Goal: Contribute content: Contribute content

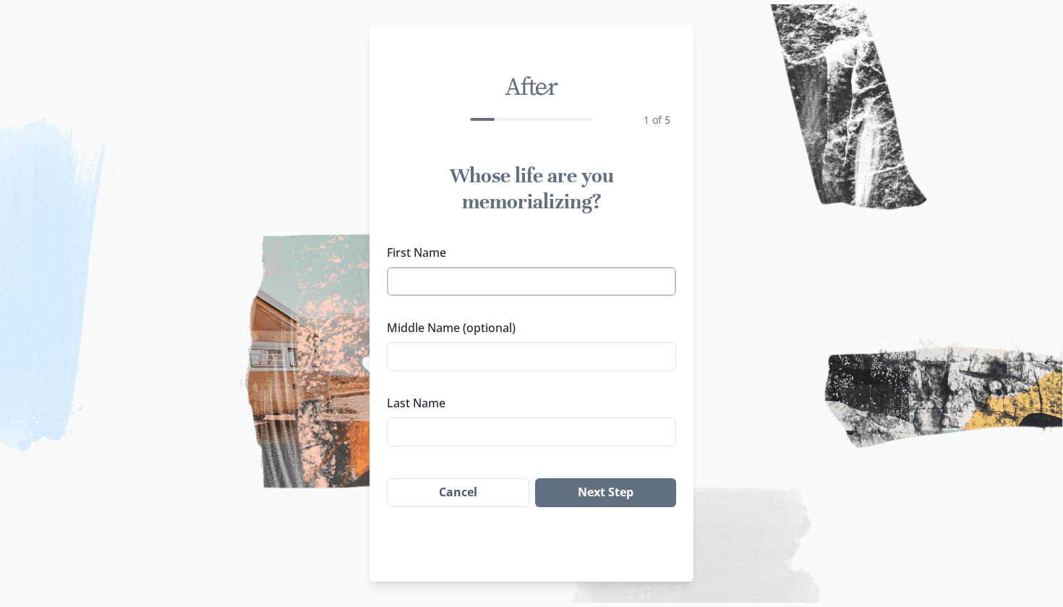
click at [454, 286] on input "First Name" at bounding box center [531, 281] width 289 height 29
type input "[PERSON_NAME]"
click at [571, 487] on button "Next Step" at bounding box center [605, 492] width 141 height 29
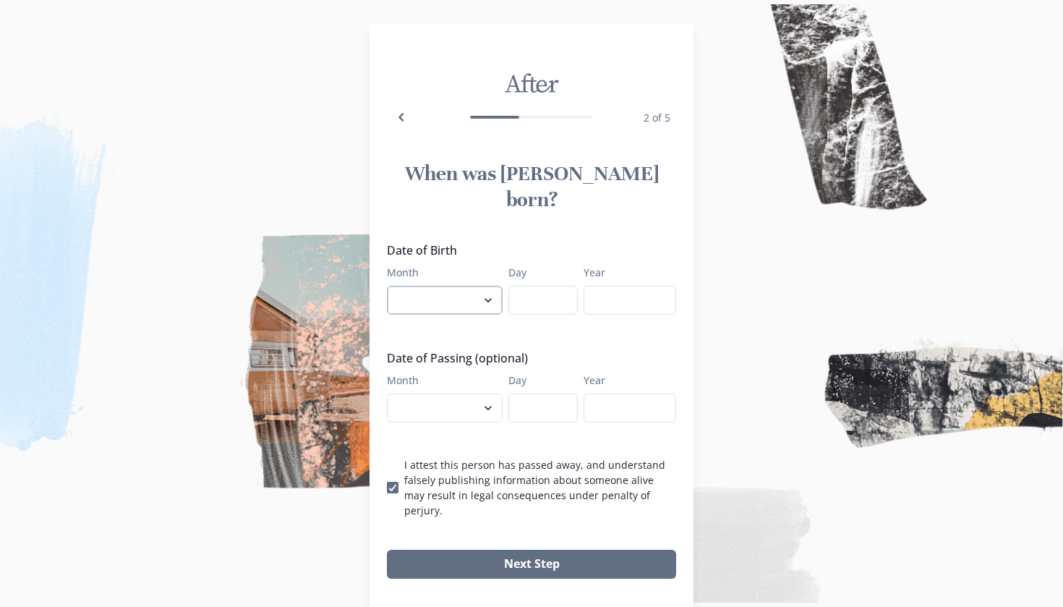
select select "5"
click at [533, 286] on input "Day" at bounding box center [543, 300] width 69 height 29
type input "23"
click at [630, 286] on input "Year" at bounding box center [630, 300] width 93 height 29
type input "1953"
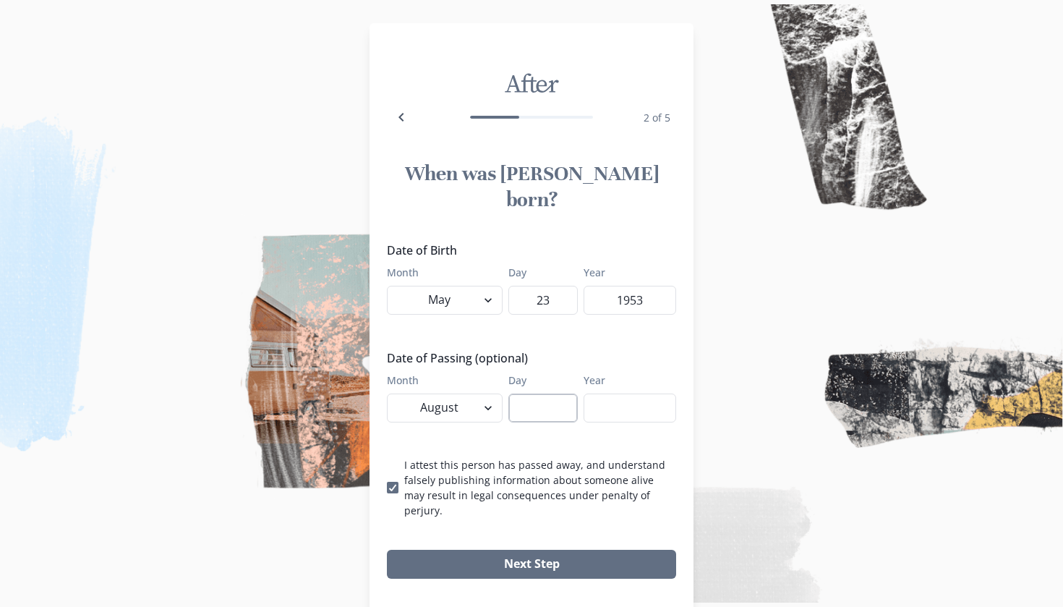
click at [541, 394] on input "Day" at bounding box center [543, 408] width 69 height 29
select select "9"
click at [538, 394] on input "Day" at bounding box center [543, 408] width 69 height 29
type input "3"
click at [624, 394] on input "Year" at bounding box center [630, 408] width 93 height 29
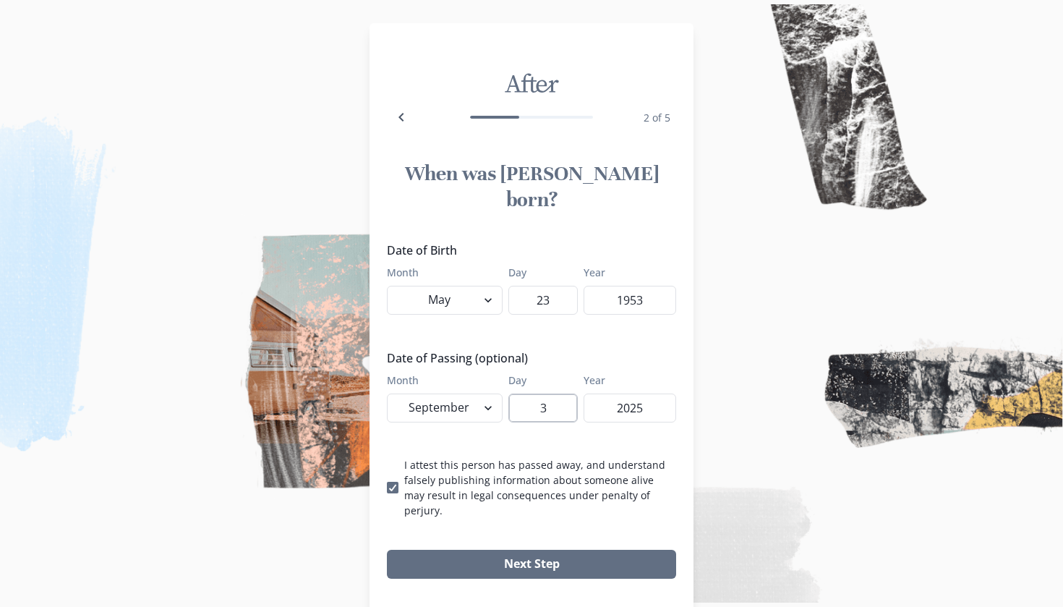
type input "2025"
click at [552, 394] on input "3" at bounding box center [543, 408] width 69 height 29
type input "9"
click at [451, 550] on button "Next Step" at bounding box center [531, 564] width 289 height 29
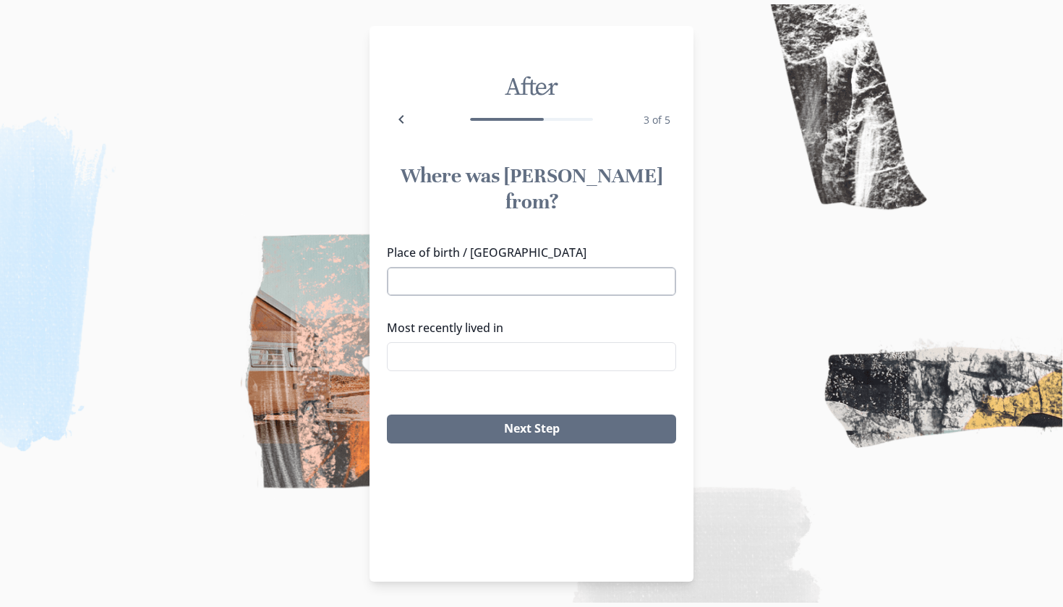
click at [579, 267] on input "Place of birth / [GEOGRAPHIC_DATA]" at bounding box center [531, 281] width 289 height 29
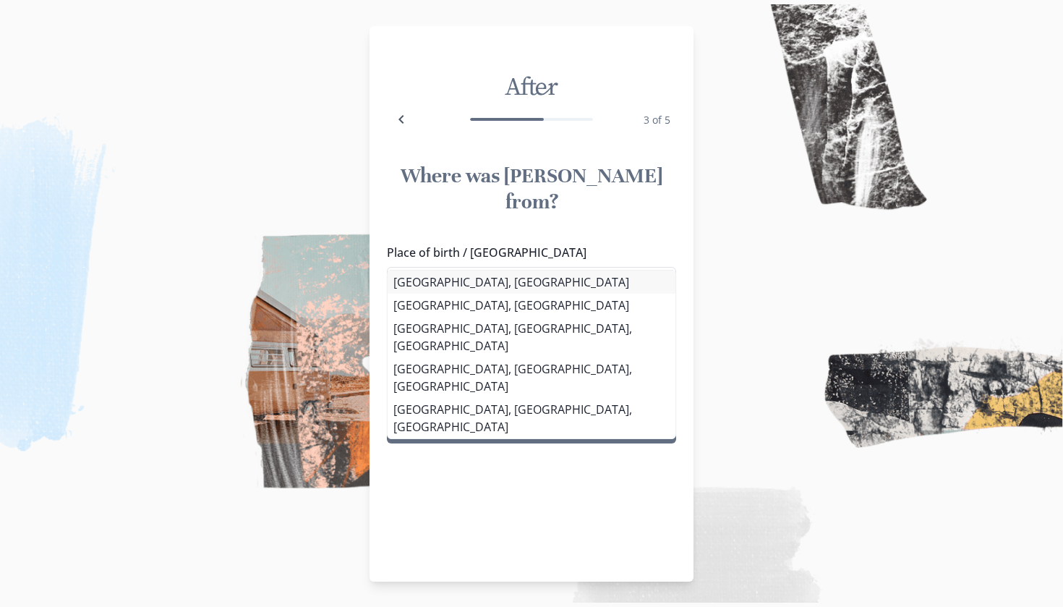
click at [540, 276] on li "[GEOGRAPHIC_DATA], [GEOGRAPHIC_DATA]" at bounding box center [532, 282] width 288 height 23
type input "[GEOGRAPHIC_DATA], [GEOGRAPHIC_DATA]"
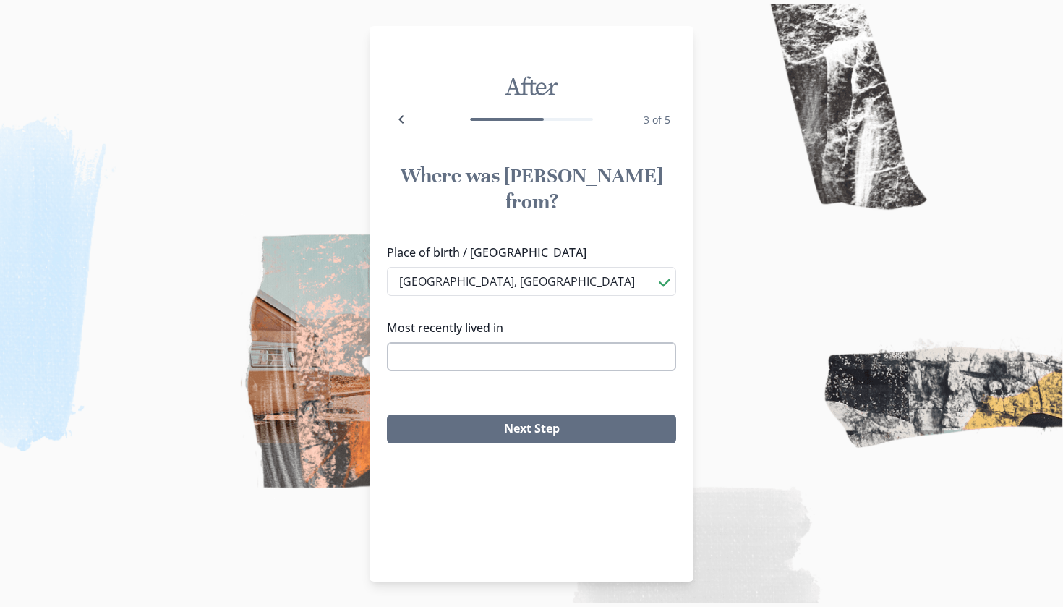
click at [527, 342] on input "Most recently lived in" at bounding box center [531, 356] width 289 height 29
click at [492, 357] on li "[GEOGRAPHIC_DATA], [GEOGRAPHIC_DATA]" at bounding box center [532, 357] width 288 height 23
type input "[GEOGRAPHIC_DATA], [GEOGRAPHIC_DATA]"
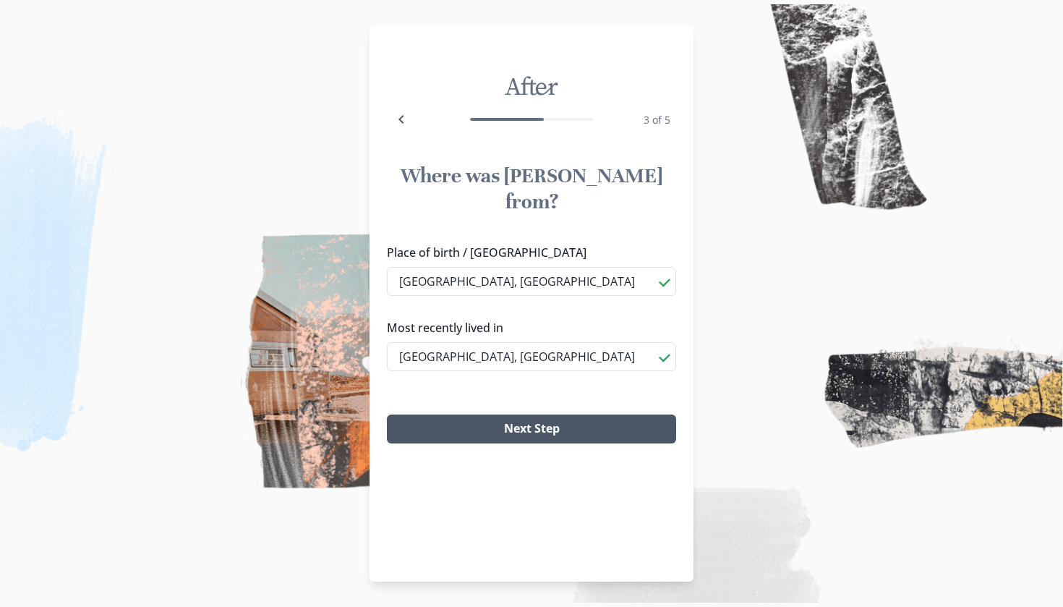
click at [483, 415] on button "Next Step" at bounding box center [531, 429] width 289 height 29
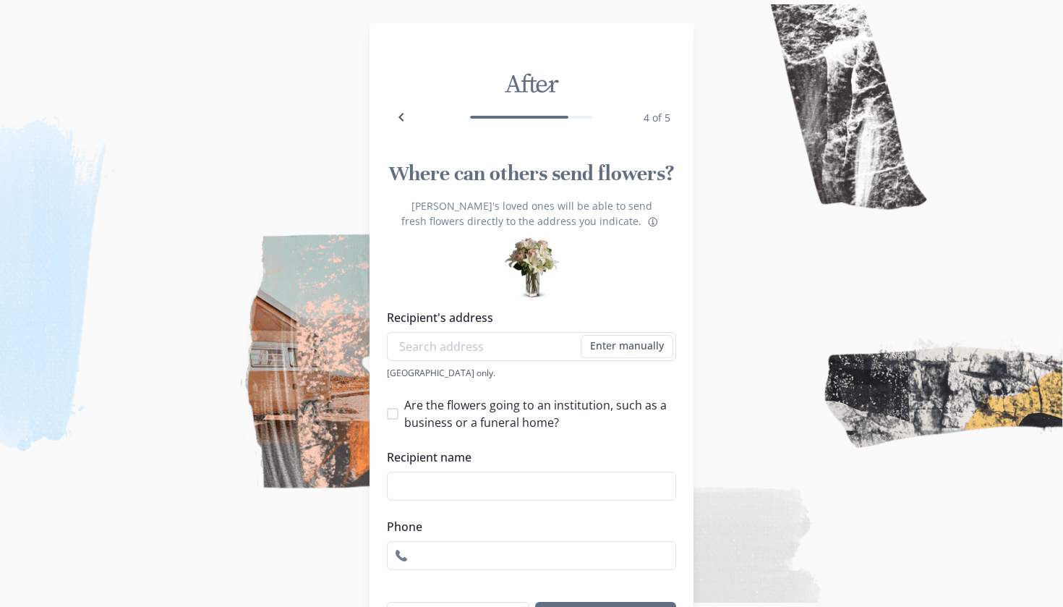
click at [473, 292] on div "[PERSON_NAME]'s loved ones will be able to send fresh flowers directly to the a…" at bounding box center [531, 244] width 289 height 93
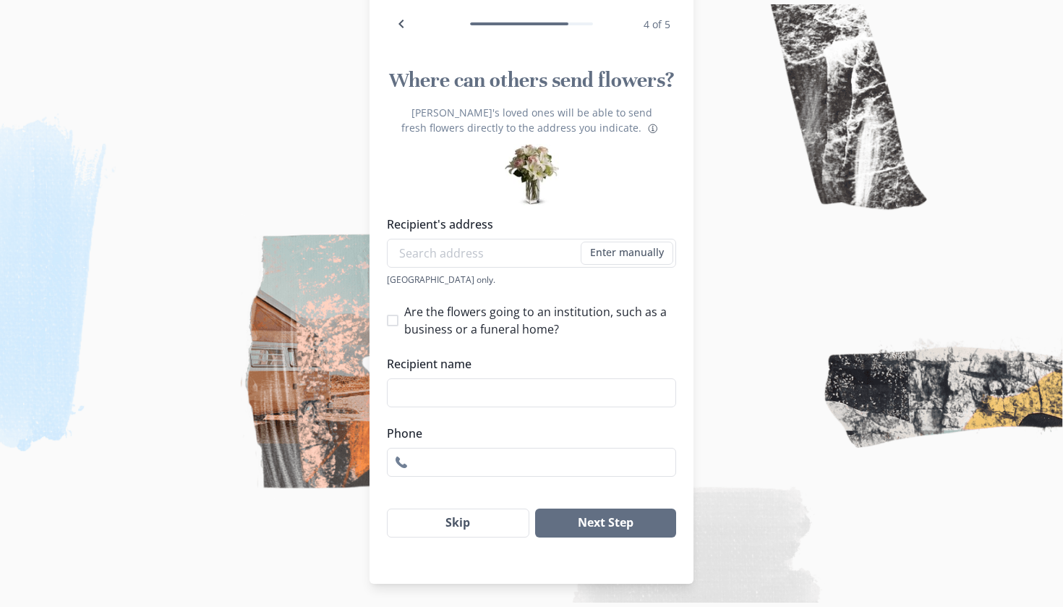
scroll to position [109, 0]
click at [497, 256] on input "Recipient's address" at bounding box center [531, 253] width 289 height 29
click at [400, 20] on icon "Back" at bounding box center [401, 24] width 5 height 9
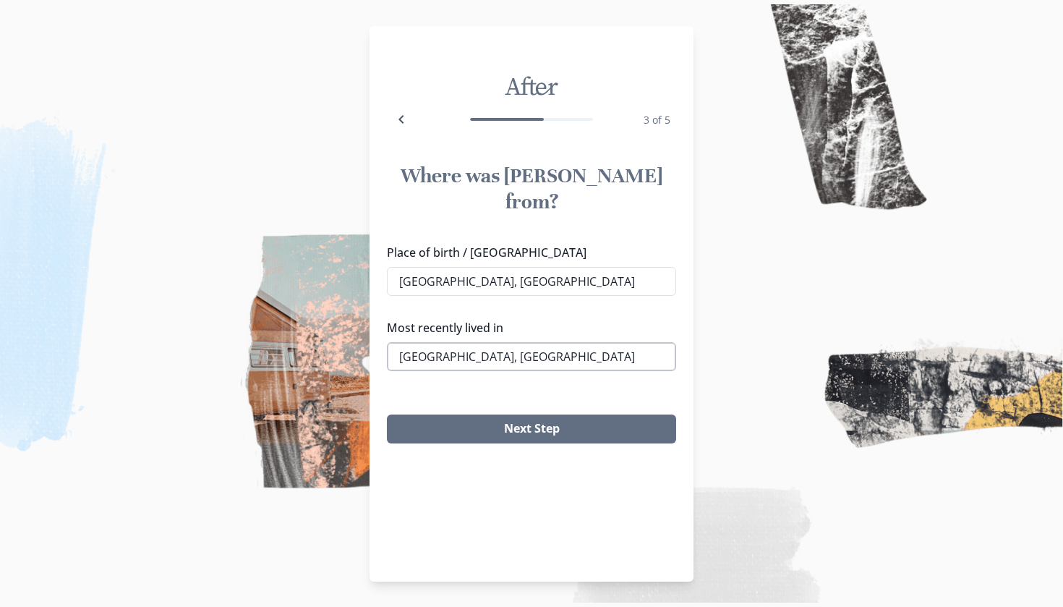
click at [476, 342] on input "[GEOGRAPHIC_DATA], [GEOGRAPHIC_DATA]" at bounding box center [531, 356] width 289 height 29
drag, startPoint x: 399, startPoint y: 333, endPoint x: 689, endPoint y: 307, distance: 292.0
click at [690, 307] on div "Place of birth / [GEOGRAPHIC_DATA], [GEOGRAPHIC_DATA] Most recently lived in [G…" at bounding box center [532, 313] width 324 height 150
drag, startPoint x: 396, startPoint y: 325, endPoint x: 478, endPoint y: 324, distance: 82.5
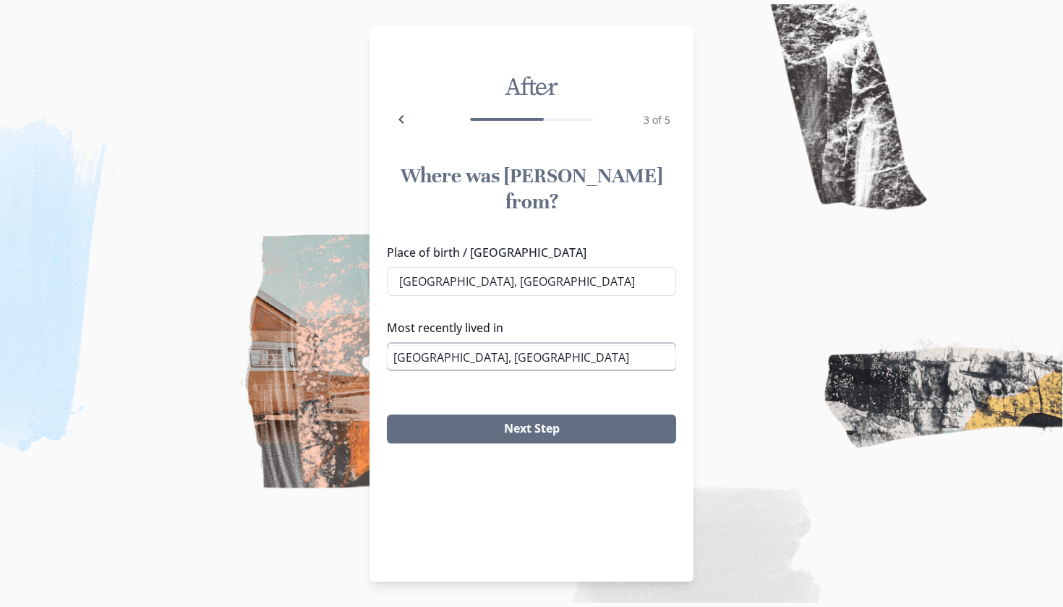
click at [480, 342] on input "[GEOGRAPHIC_DATA], [GEOGRAPHIC_DATA]" at bounding box center [531, 356] width 289 height 29
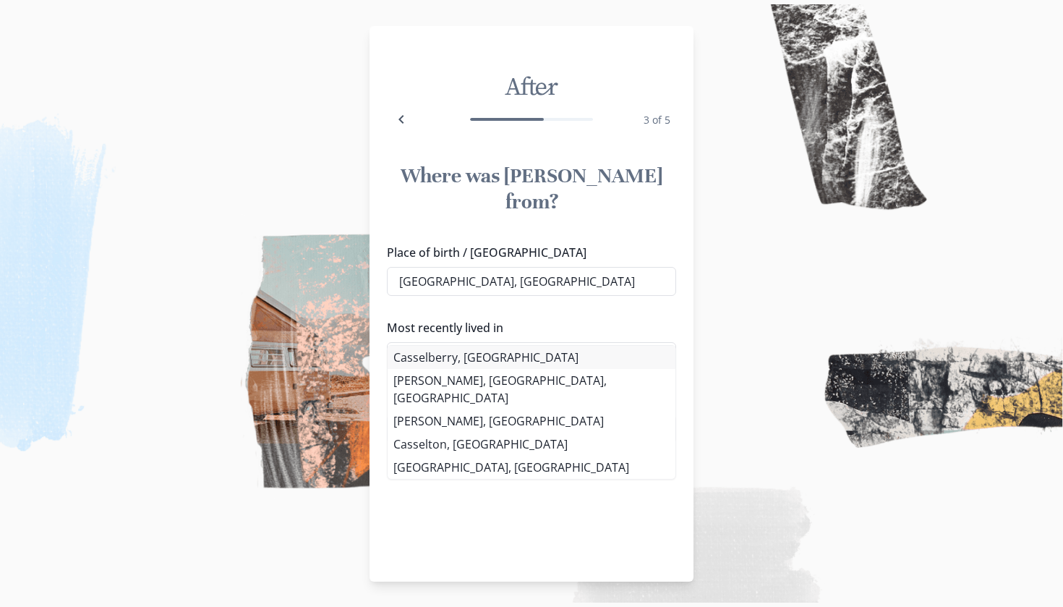
click at [451, 351] on li "Casselberry, [GEOGRAPHIC_DATA]" at bounding box center [532, 357] width 288 height 23
type input "Casselberry, [GEOGRAPHIC_DATA]"
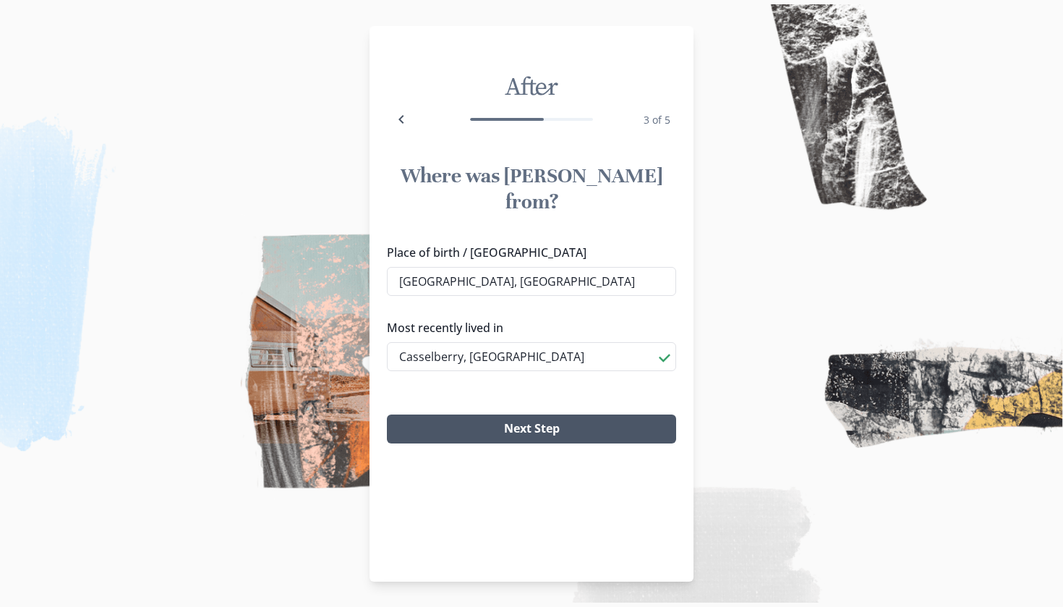
click at [462, 415] on button "Next Step" at bounding box center [531, 429] width 289 height 29
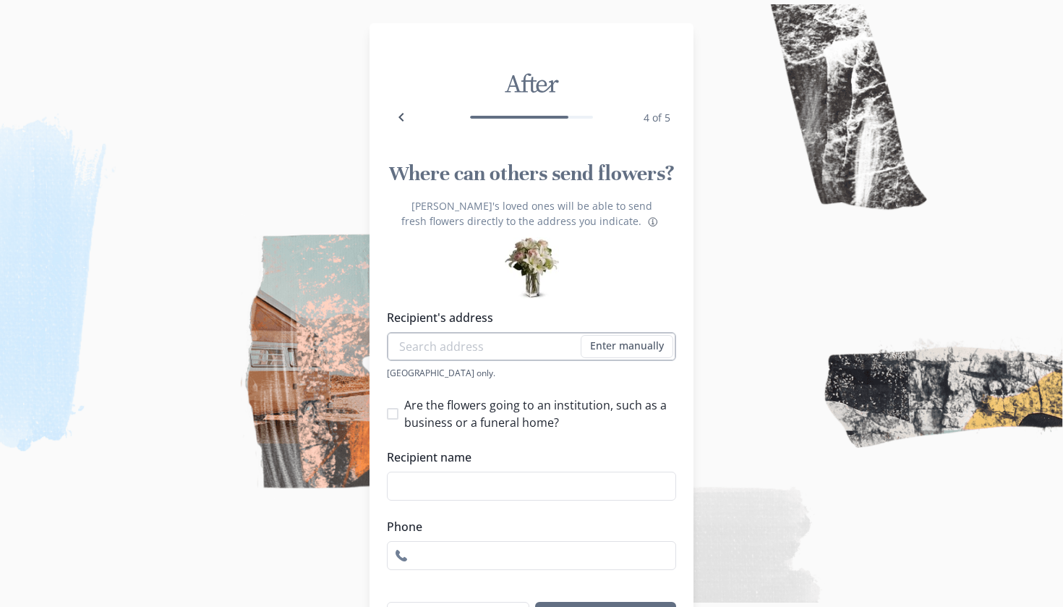
click at [459, 360] on input "Recipient's address" at bounding box center [531, 346] width 289 height 29
click at [448, 389] on li "[STREET_ADDRESS][PERSON_NAME]" at bounding box center [532, 388] width 288 height 23
type input "[STREET_ADDRESS][PERSON_NAME]"
type input "1"
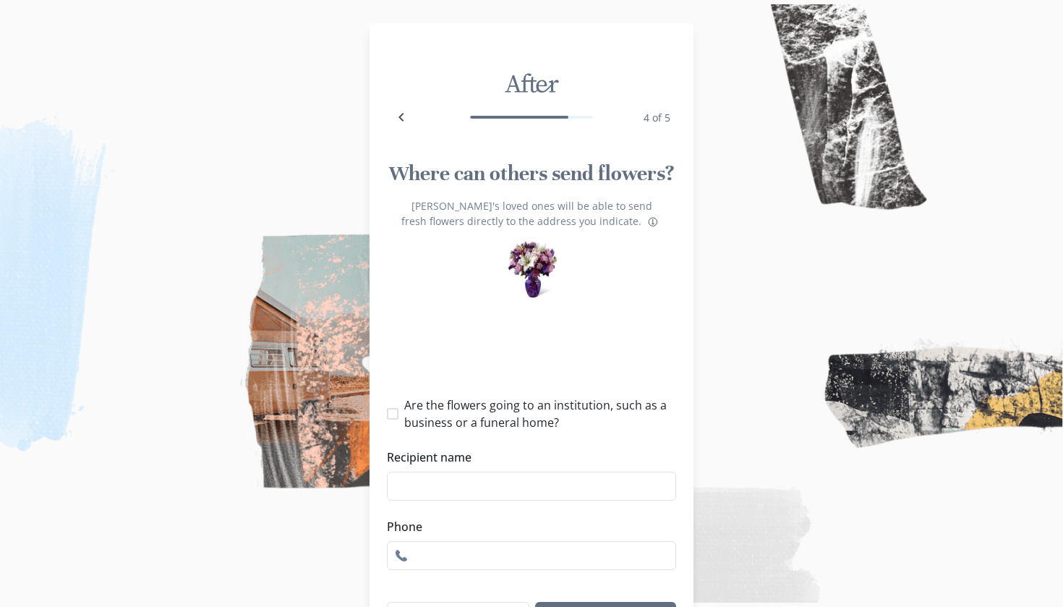
select select "FL"
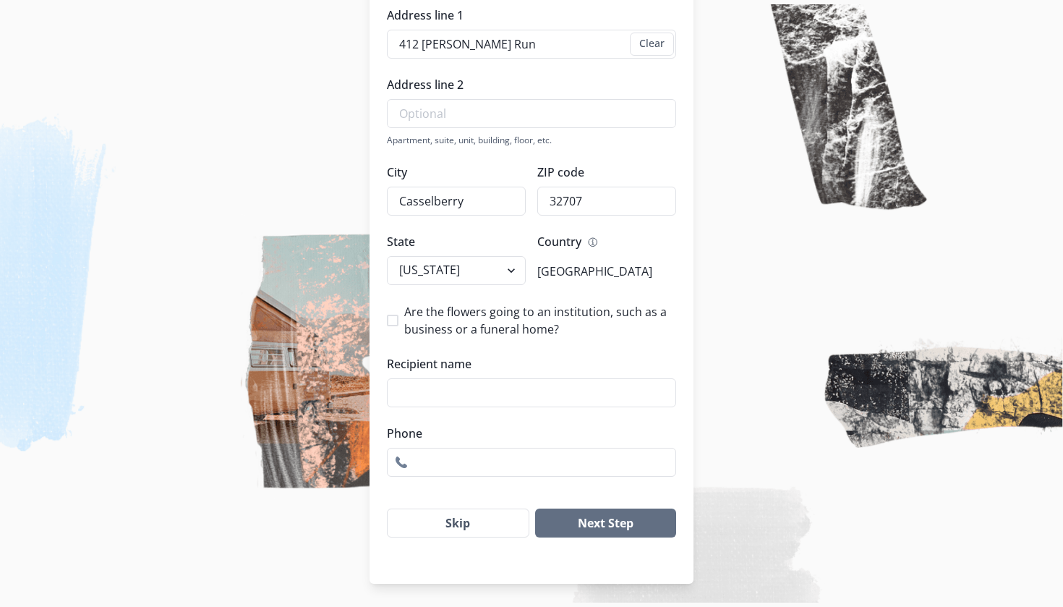
scroll to position [302, 0]
click at [395, 325] on span at bounding box center [393, 321] width 12 height 12
click at [387, 321] on input "Are the flowers going to an institution, such as a business or a funeral home?" at bounding box center [386, 320] width 1 height 1
checkbox input "true"
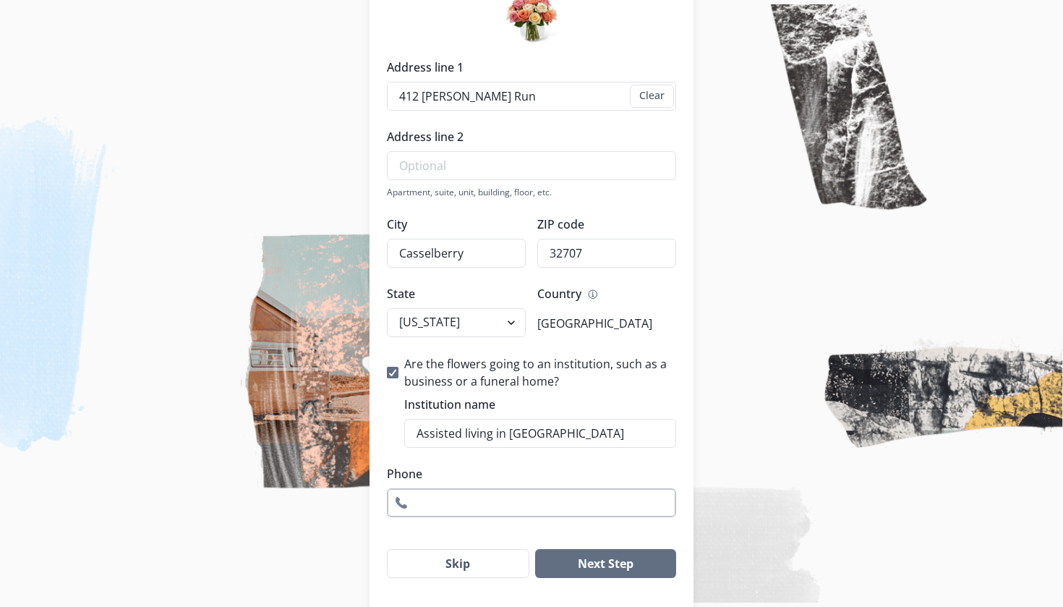
type input "Assisted living in [GEOGRAPHIC_DATA]"
type input "4073689276"
click at [542, 552] on button "Next Step" at bounding box center [605, 563] width 141 height 29
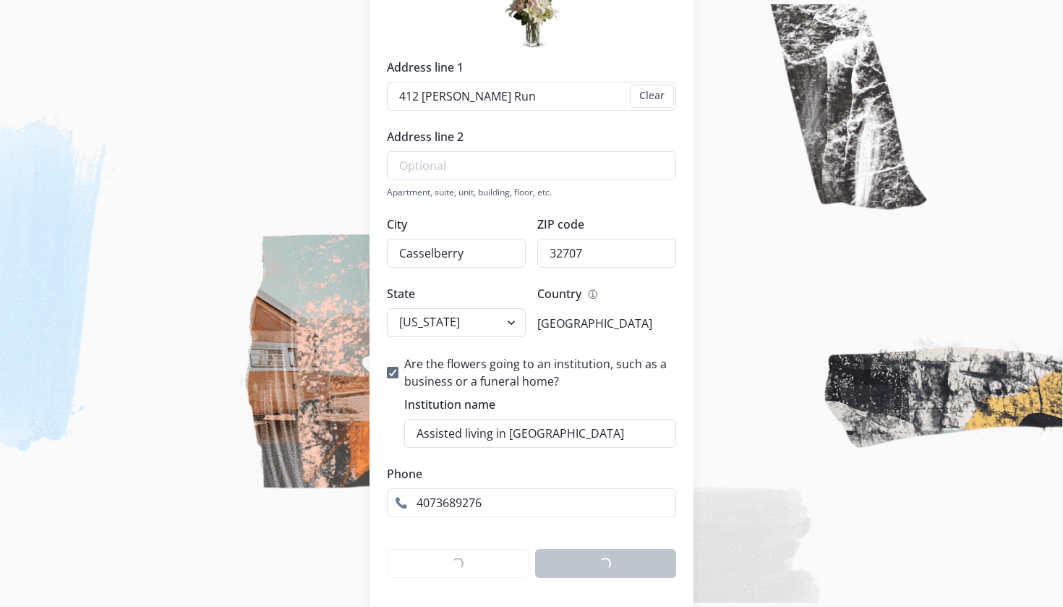
scroll to position [0, 0]
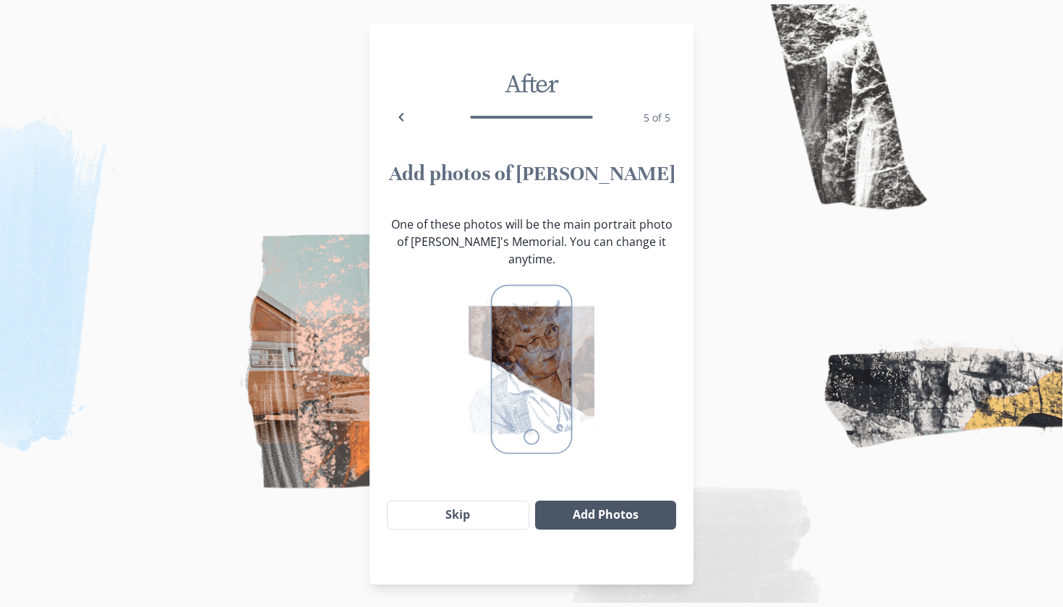
click at [603, 501] on button "Add Photos" at bounding box center [605, 515] width 141 height 29
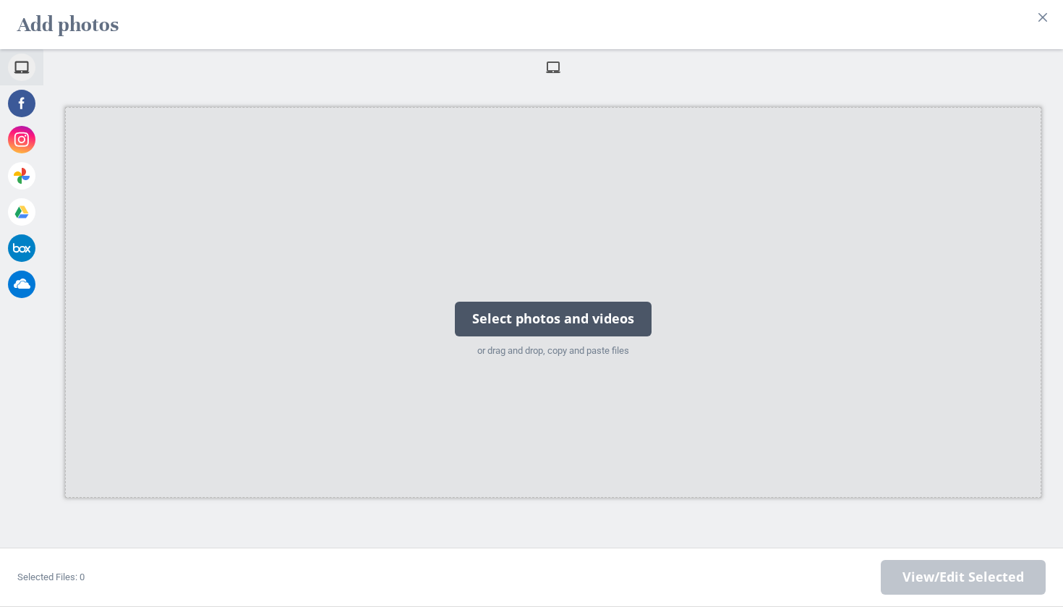
click at [499, 317] on div "Select photos and videos" at bounding box center [553, 319] width 197 height 35
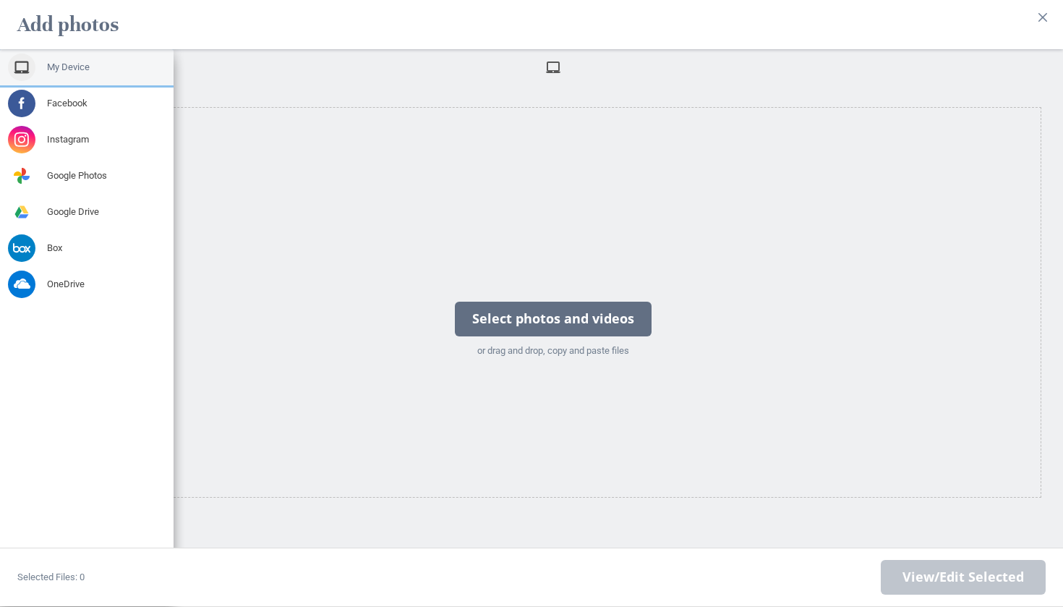
click at [54, 74] on div "My Device" at bounding box center [87, 67] width 174 height 36
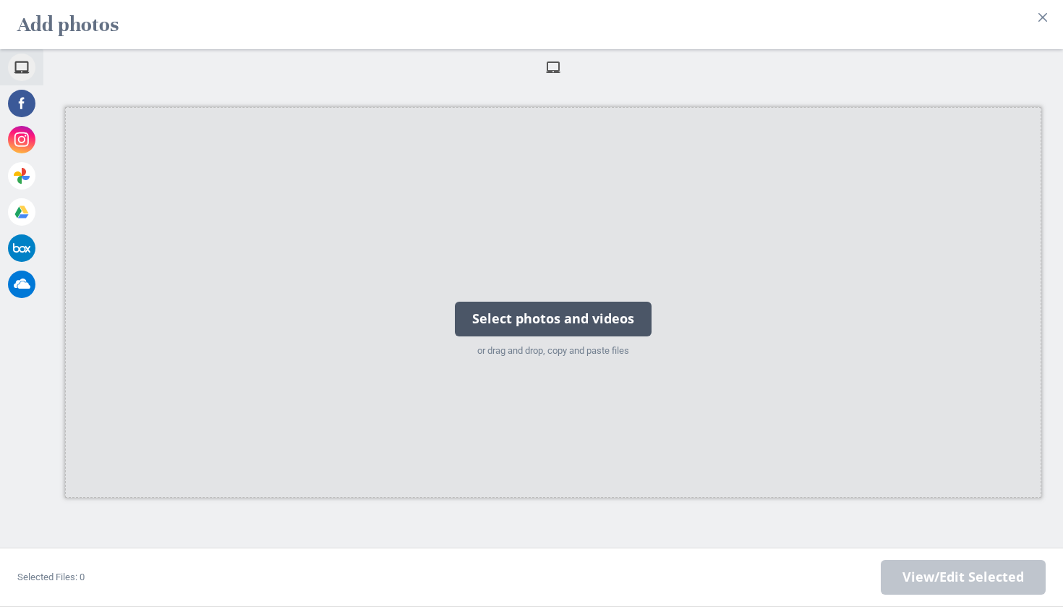
click at [277, 234] on div "Select photos and videos or drag and drop, copy and paste files" at bounding box center [553, 302] width 977 height 391
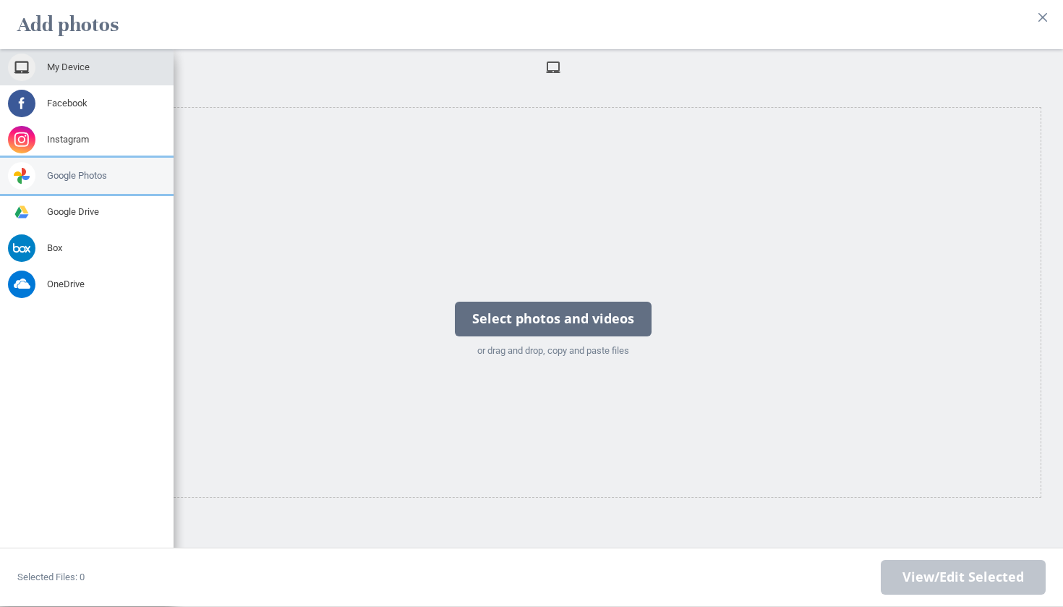
click at [84, 174] on span "Google Photos" at bounding box center [77, 175] width 60 height 13
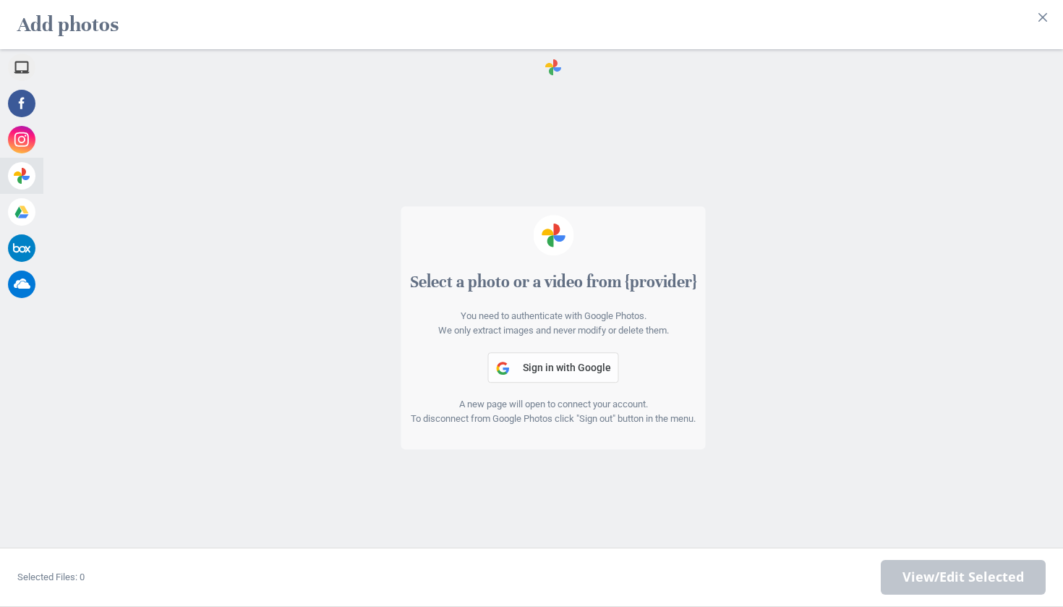
click at [535, 364] on span "Sign in with Google" at bounding box center [567, 368] width 88 height 12
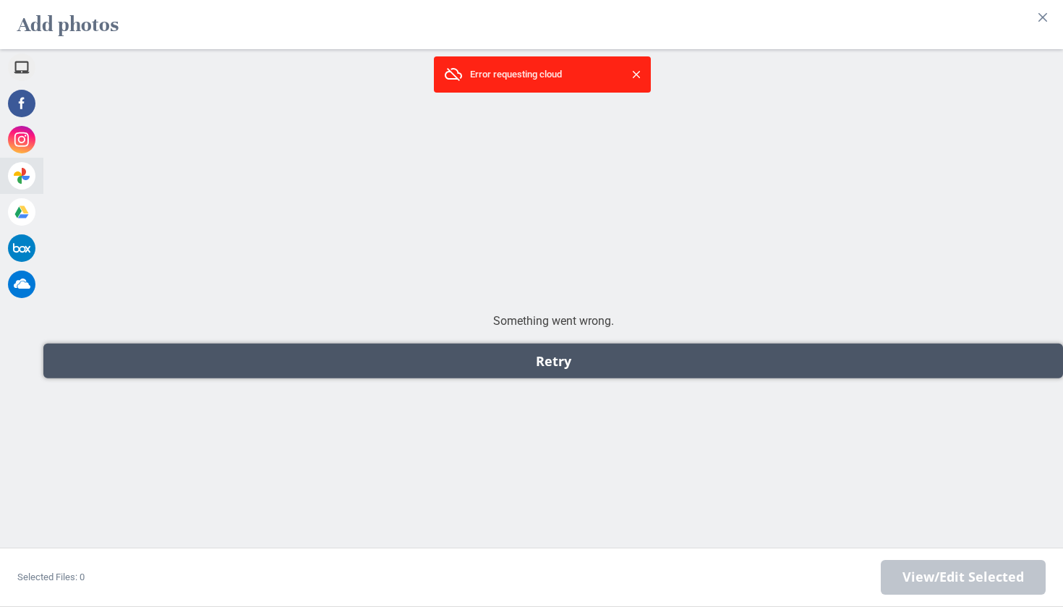
click at [730, 358] on div "Retry" at bounding box center [553, 361] width 1020 height 35
click at [681, 347] on div "Retry" at bounding box center [553, 361] width 1020 height 35
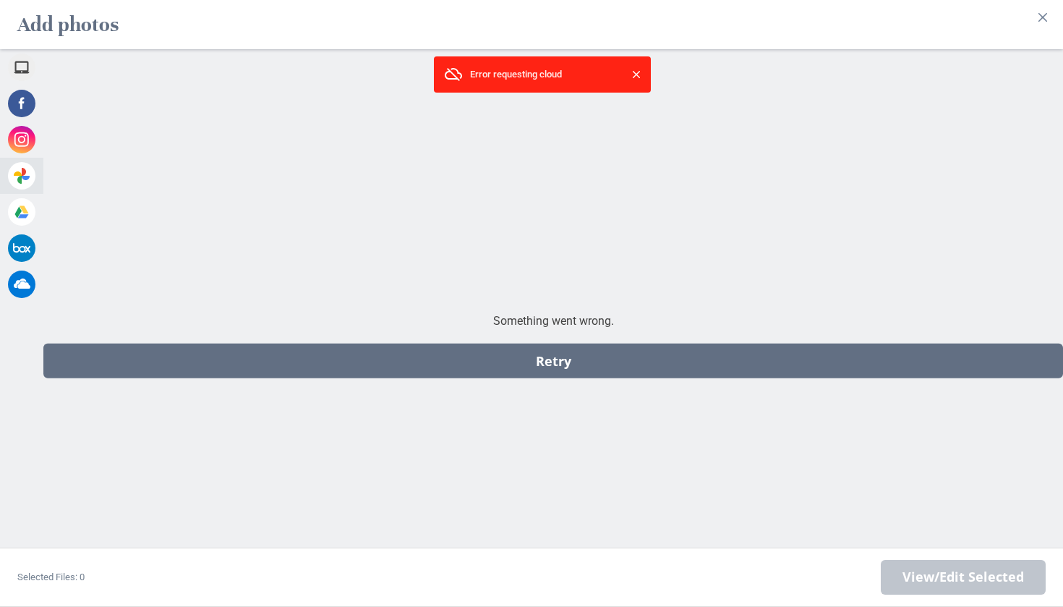
click at [642, 82] on div "error requesting cloud" at bounding box center [542, 74] width 217 height 36
click at [634, 81] on span at bounding box center [636, 74] width 14 height 14
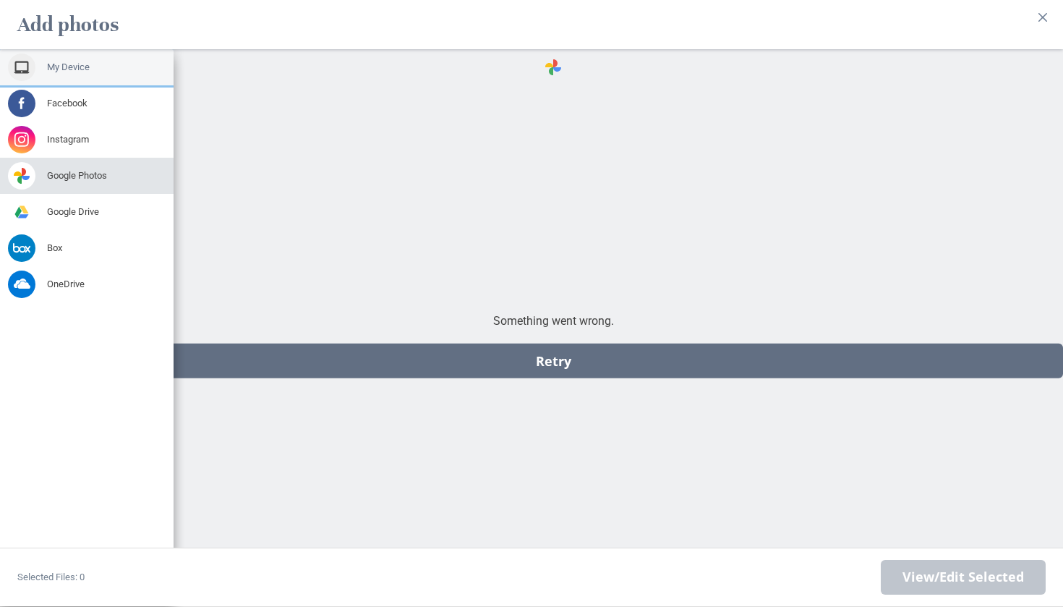
click at [54, 67] on span "My Device" at bounding box center [68, 67] width 43 height 13
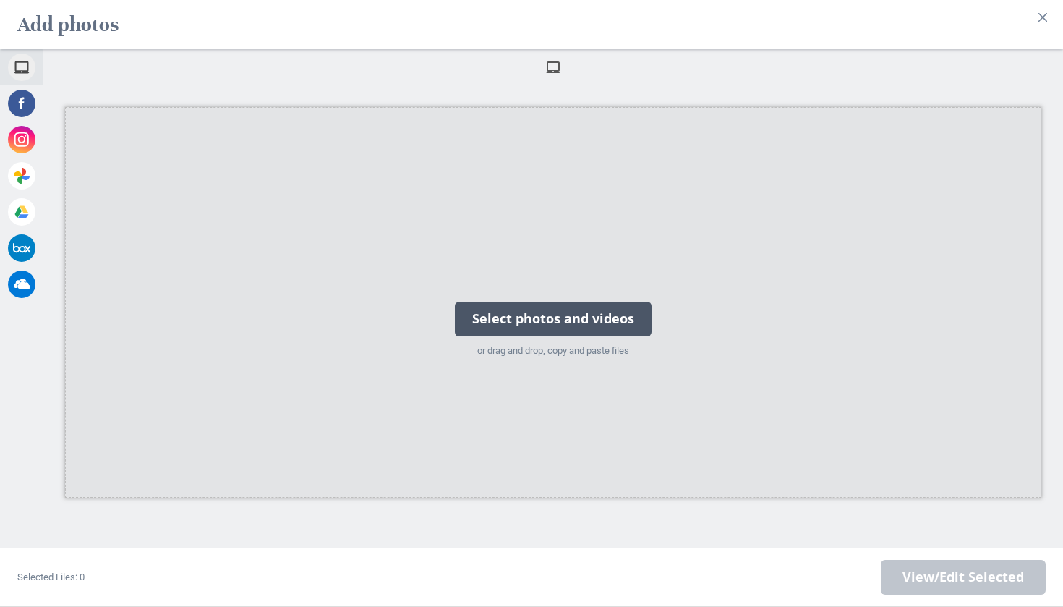
click at [495, 313] on div "Select photos and videos" at bounding box center [553, 319] width 197 height 35
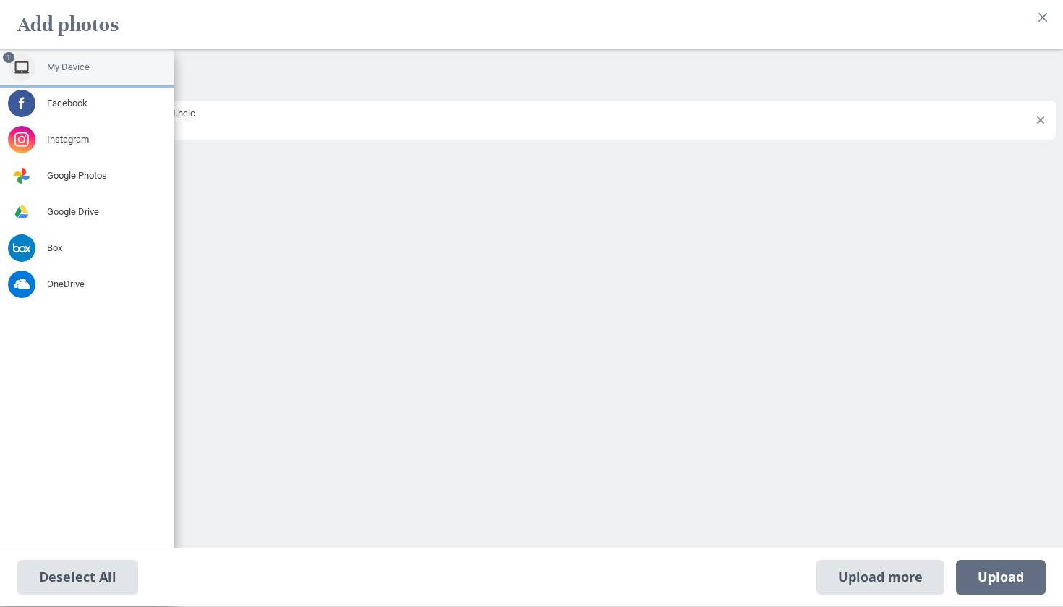
click at [91, 72] on div "1 My Device" at bounding box center [87, 67] width 174 height 36
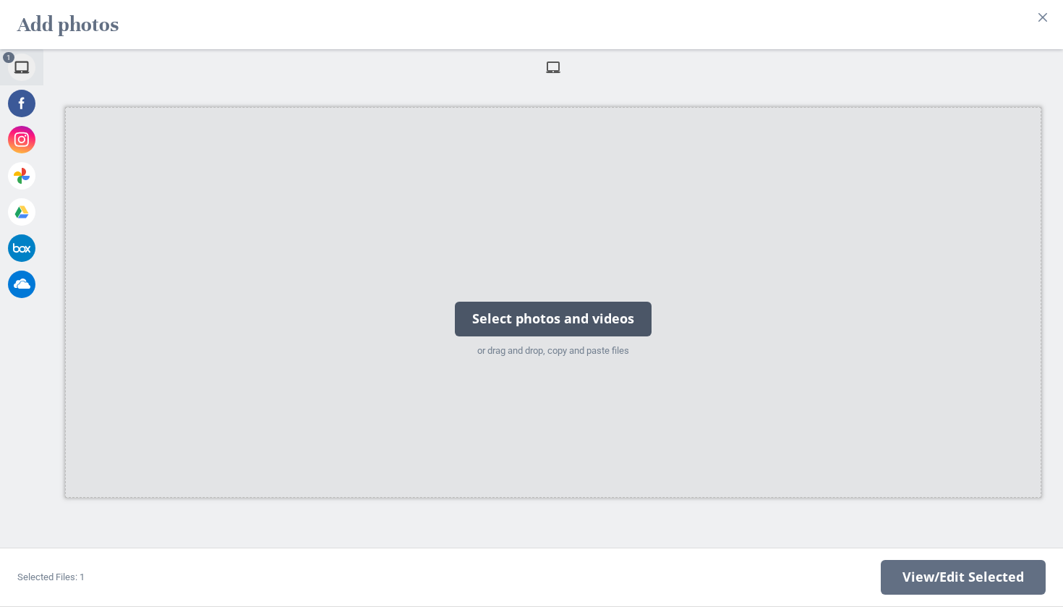
click at [497, 318] on div "Select photos and videos" at bounding box center [553, 319] width 197 height 35
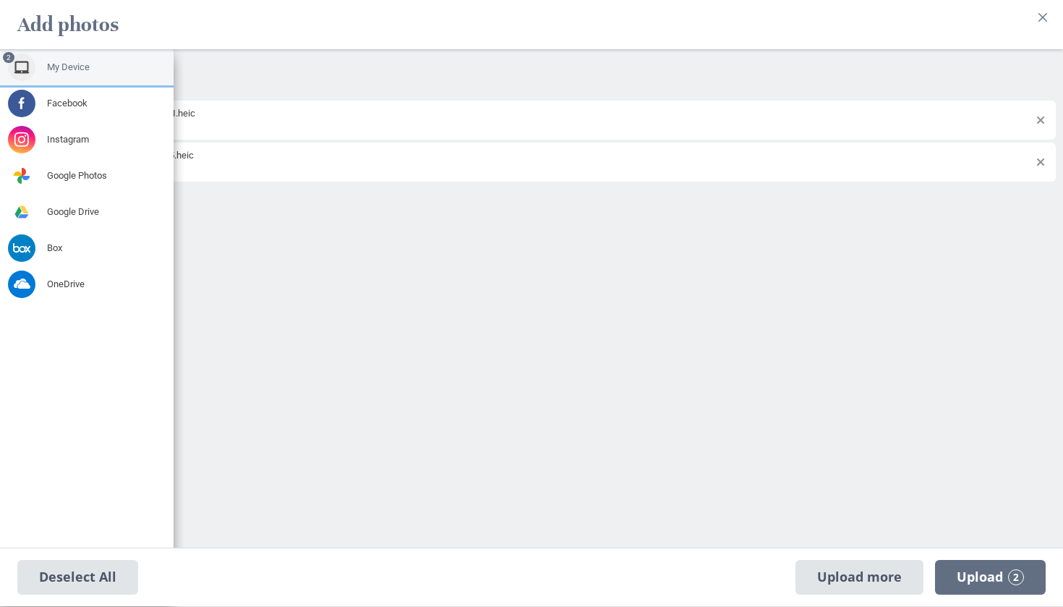
click at [34, 69] on span at bounding box center [21, 67] width 27 height 27
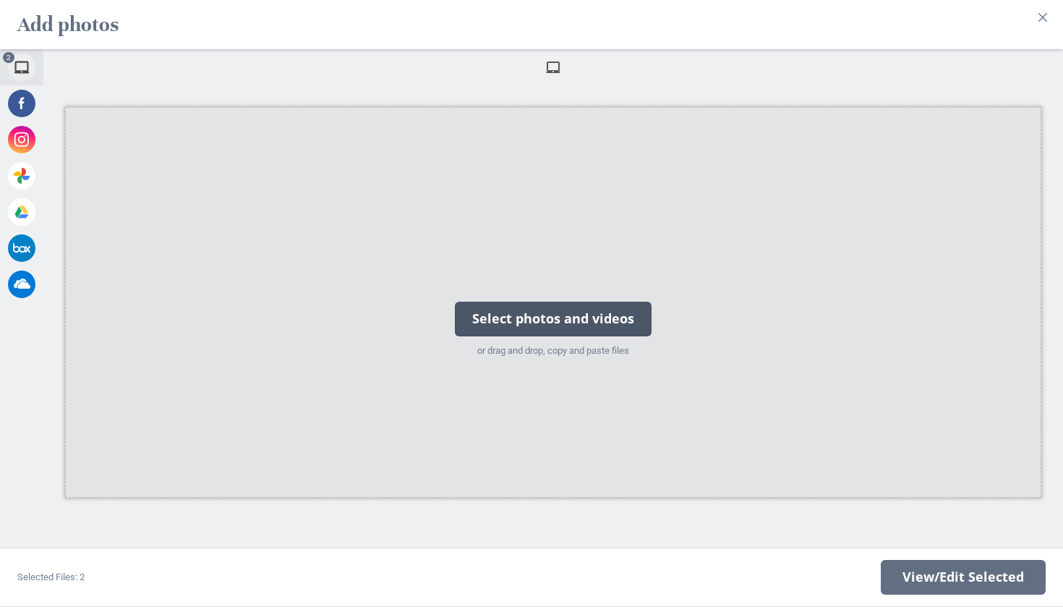
click at [518, 308] on div "Select photos and videos" at bounding box center [553, 319] width 197 height 35
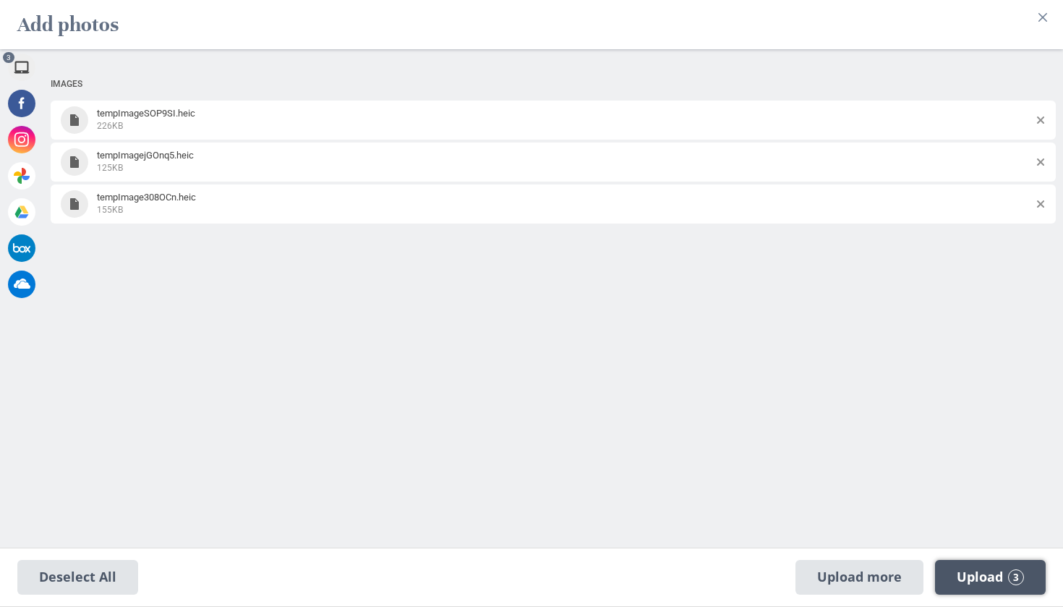
click at [969, 579] on span "Upload 3" at bounding box center [990, 577] width 67 height 16
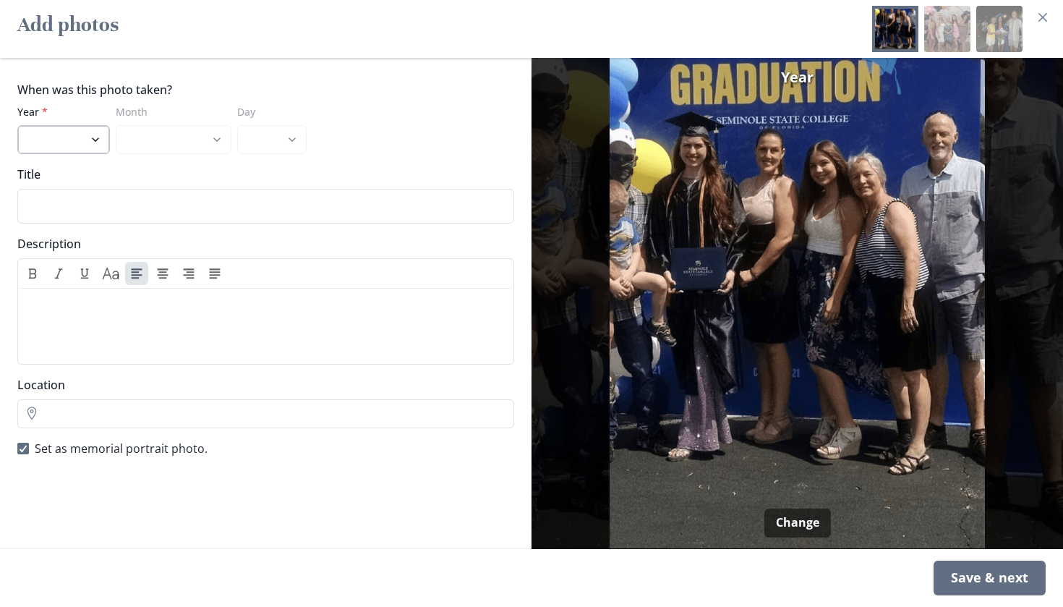
select select "2020"
select select "5"
select select "12"
click at [153, 208] on input "Title" at bounding box center [265, 206] width 497 height 35
type input "[PERSON_NAME]'s graduation"
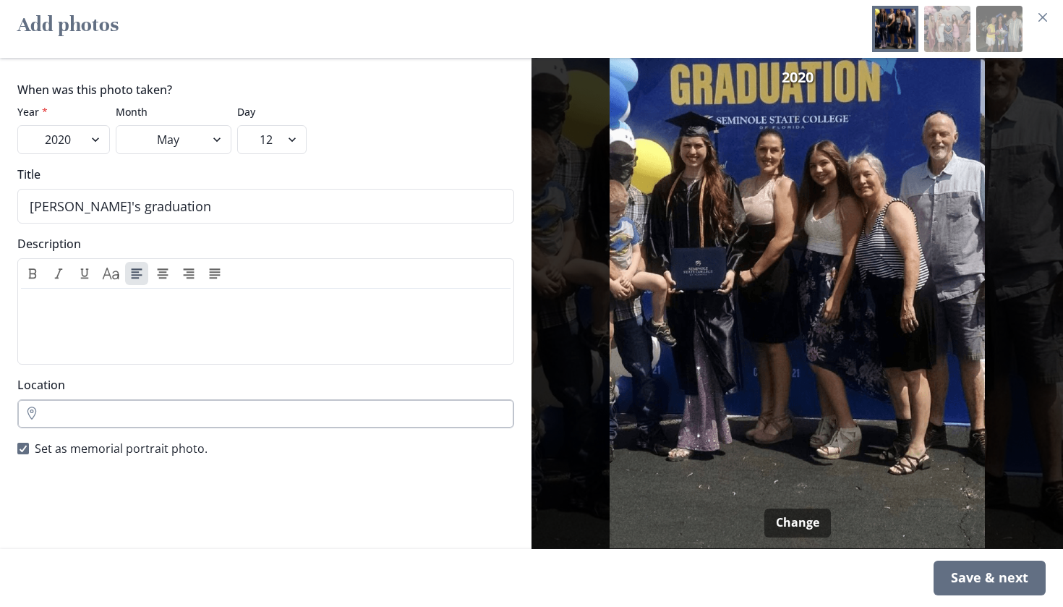
click at [48, 420] on input "Location" at bounding box center [265, 413] width 497 height 29
click at [38, 454] on li "[GEOGRAPHIC_DATA], [GEOGRAPHIC_DATA]" at bounding box center [266, 448] width 496 height 23
type input "[GEOGRAPHIC_DATA], [GEOGRAPHIC_DATA]"
click at [70, 455] on span "Set as memorial portrait photo." at bounding box center [121, 448] width 173 height 17
click at [17, 449] on input "Set as memorial portrait photo." at bounding box center [17, 449] width 1 height 1
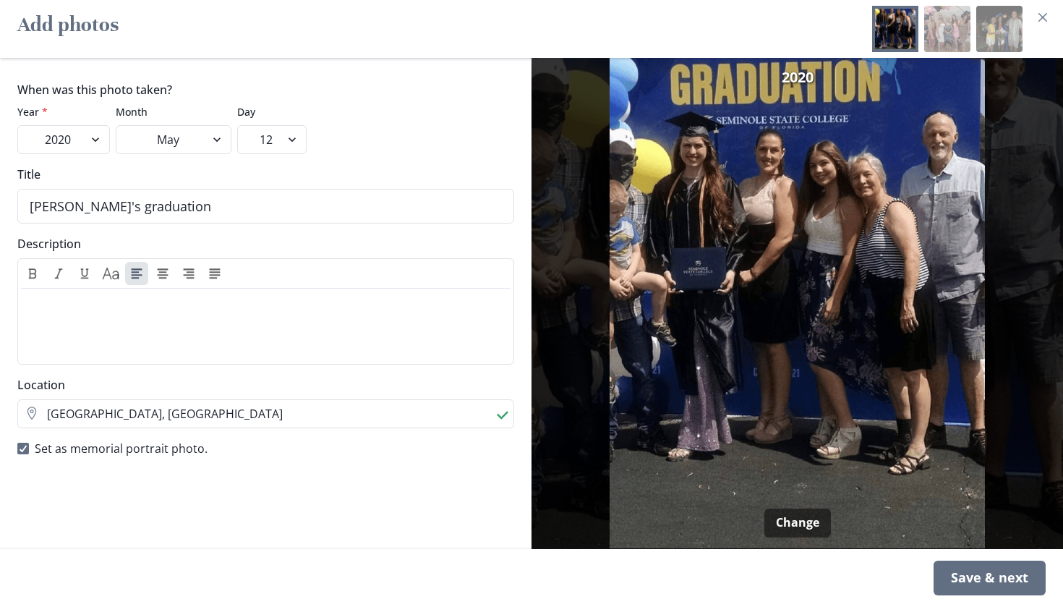
checkbox input "false"
click at [969, 579] on div "Save & next" at bounding box center [990, 578] width 112 height 35
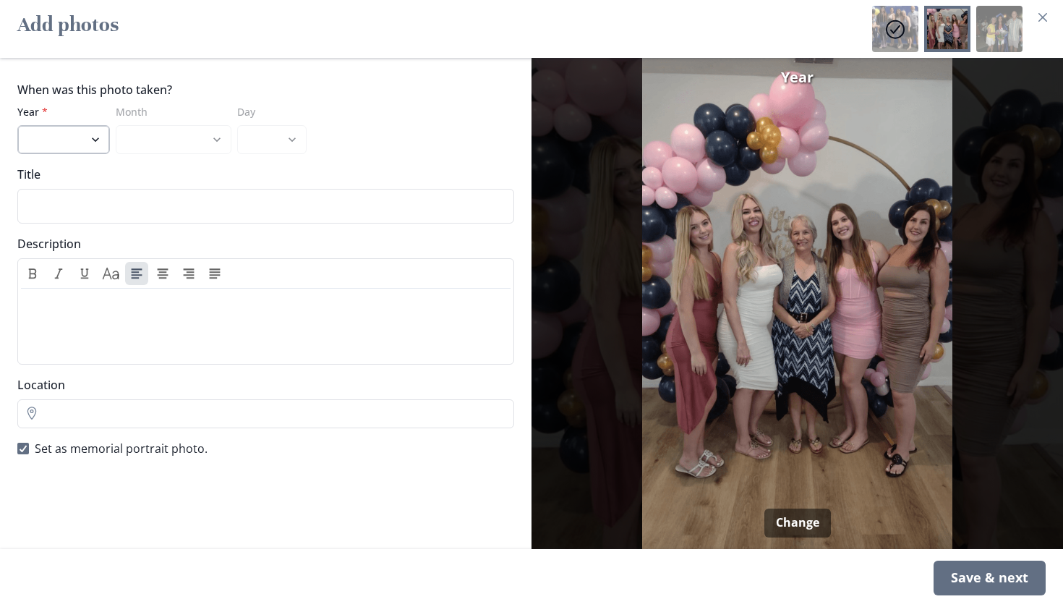
select select "2019"
select select "6"
click at [296, 120] on div "Day 1 2 3 4 5 6 7 8 9 10 11 12 13 14 15 16 17 18 19 20 21 22 23 24 25 26 27 28 …" at bounding box center [271, 129] width 69 height 50
select select "8"
click at [135, 217] on input "Title" at bounding box center [265, 206] width 497 height 35
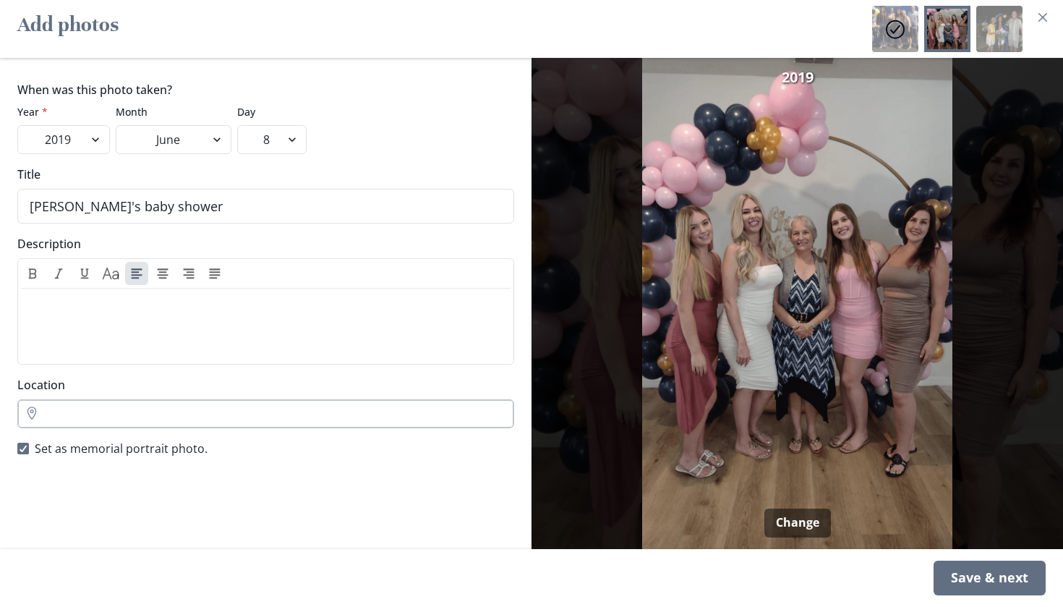
type input "[PERSON_NAME]'s baby shower"
click at [237, 413] on input "Location" at bounding box center [265, 413] width 497 height 29
drag, startPoint x: 237, startPoint y: 413, endPoint x: 136, endPoint y: 454, distance: 108.4
click at [136, 454] on li "[GEOGRAPHIC_DATA], [GEOGRAPHIC_DATA]" at bounding box center [266, 448] width 496 height 23
type input "[GEOGRAPHIC_DATA], [GEOGRAPHIC_DATA]"
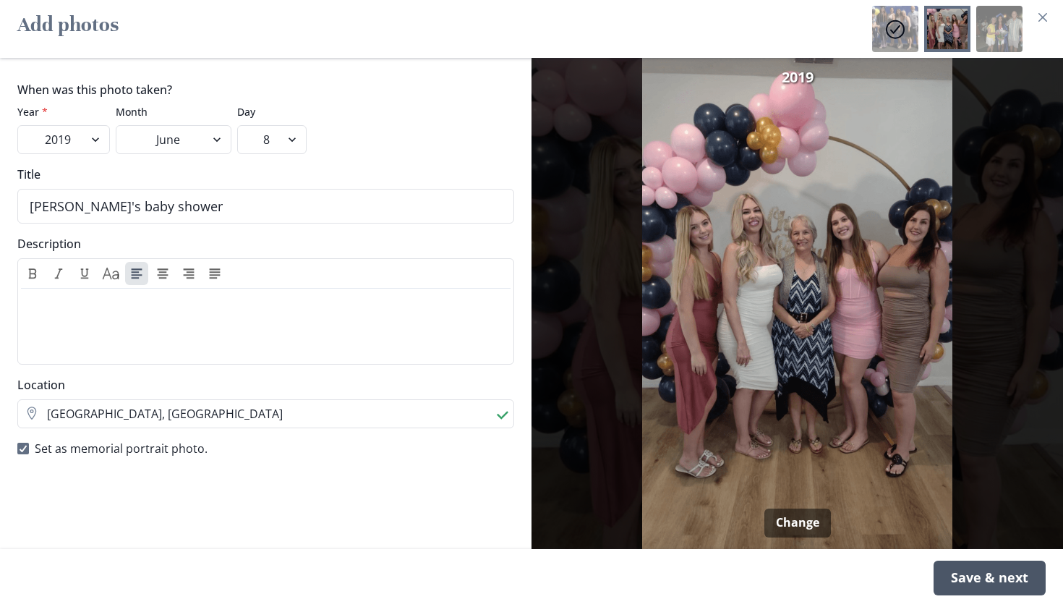
click at [990, 577] on div "Save & next" at bounding box center [990, 578] width 112 height 35
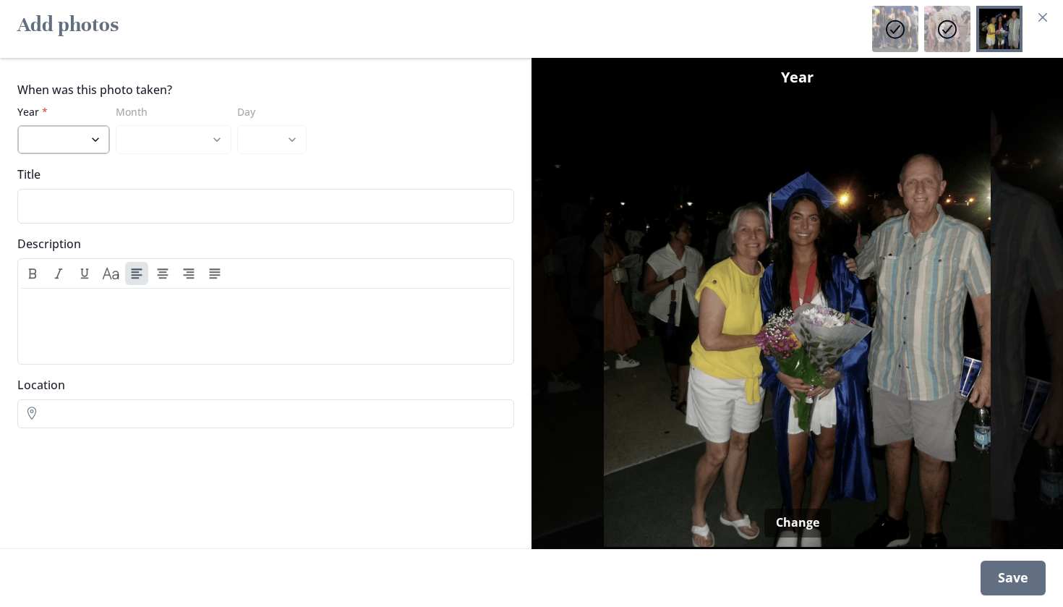
select select "2025"
select select "5"
select select "28"
click at [172, 216] on input "Title" at bounding box center [265, 206] width 497 height 35
type input "[PERSON_NAME]'s Graduation"
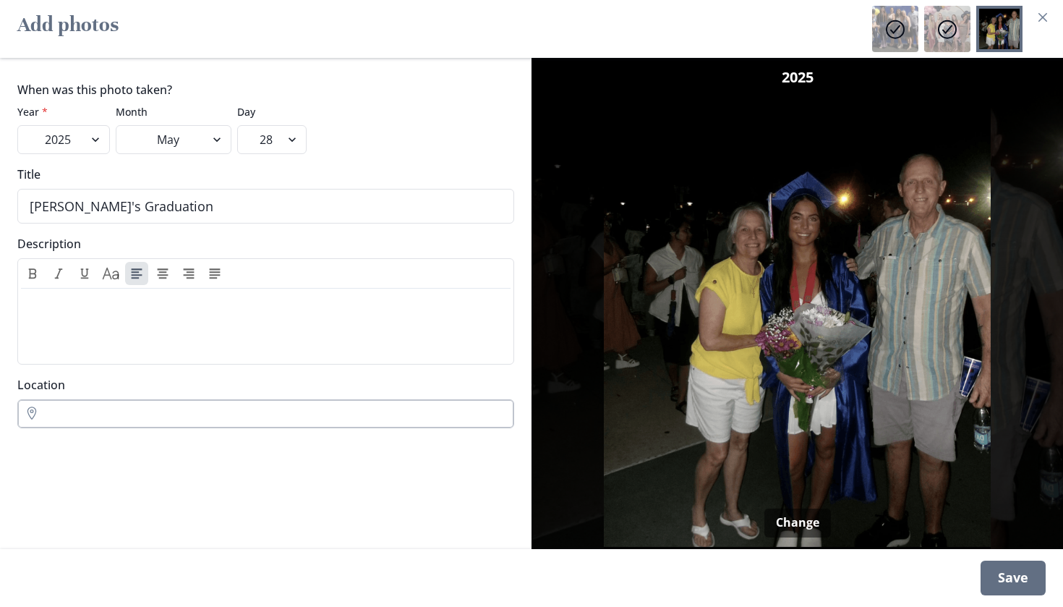
click at [122, 428] on input "Location" at bounding box center [265, 413] width 497 height 29
click at [82, 451] on li "[GEOGRAPHIC_DATA], [GEOGRAPHIC_DATA]" at bounding box center [266, 448] width 496 height 23
type input "[GEOGRAPHIC_DATA], [GEOGRAPHIC_DATA]"
click at [1002, 584] on div "Save" at bounding box center [1013, 578] width 65 height 35
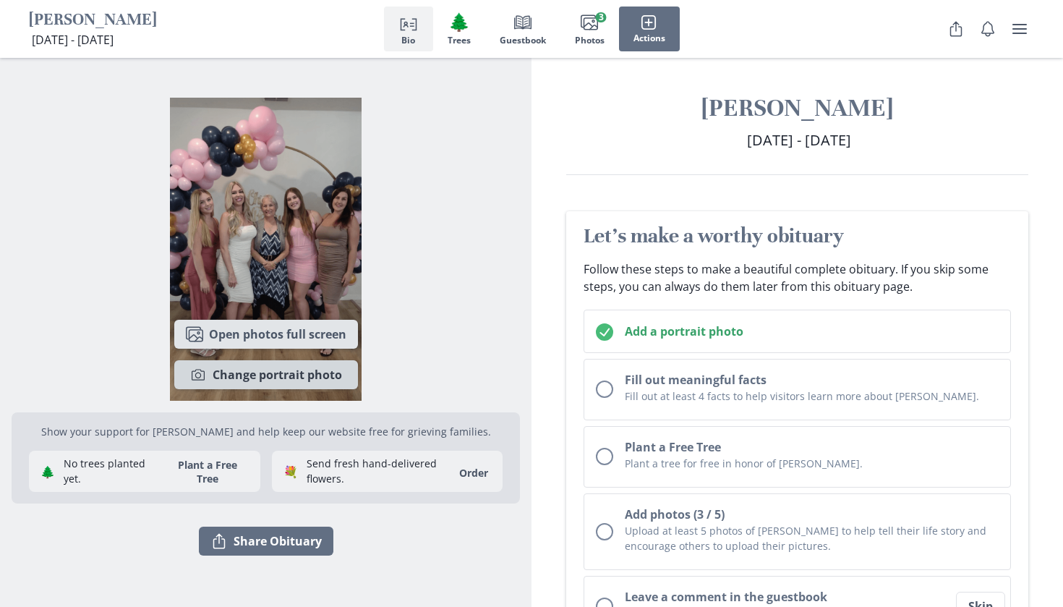
click at [225, 378] on button "Camera Change portrait photo" at bounding box center [266, 374] width 184 height 29
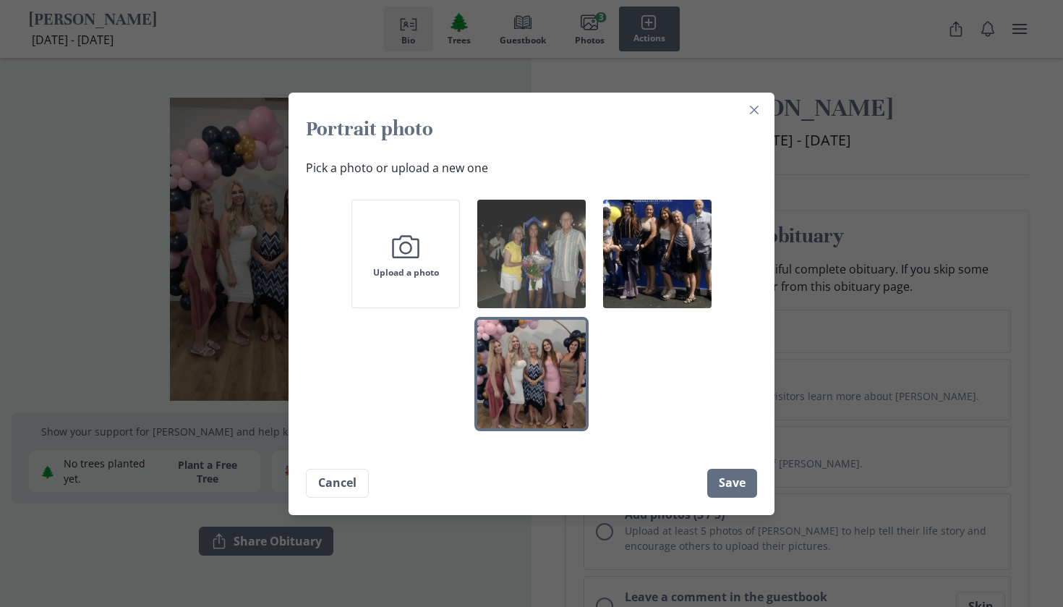
click at [562, 263] on img "button" at bounding box center [531, 254] width 109 height 109
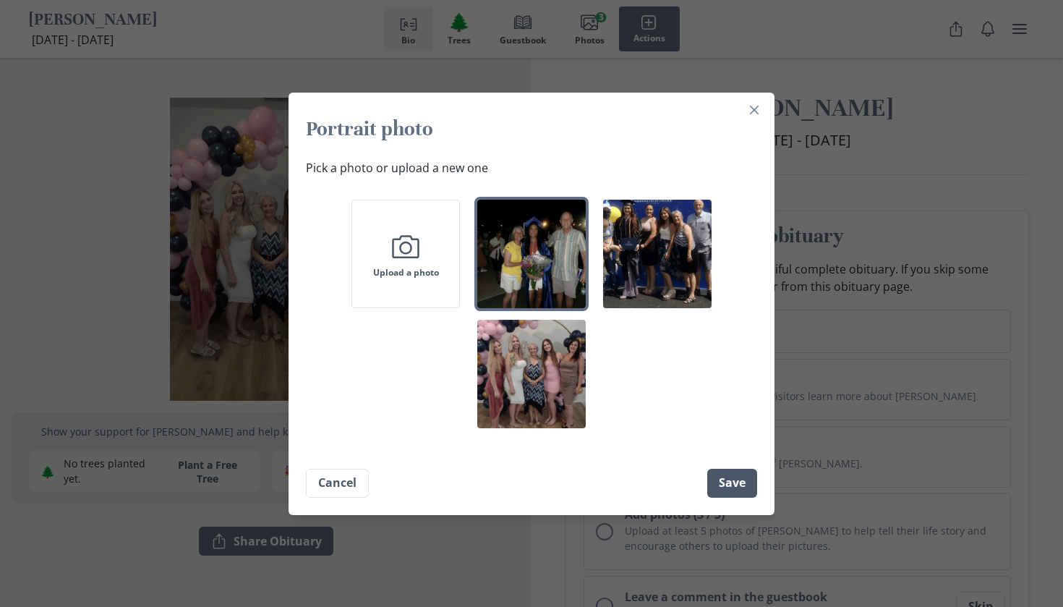
click at [736, 496] on button "Save" at bounding box center [733, 483] width 50 height 29
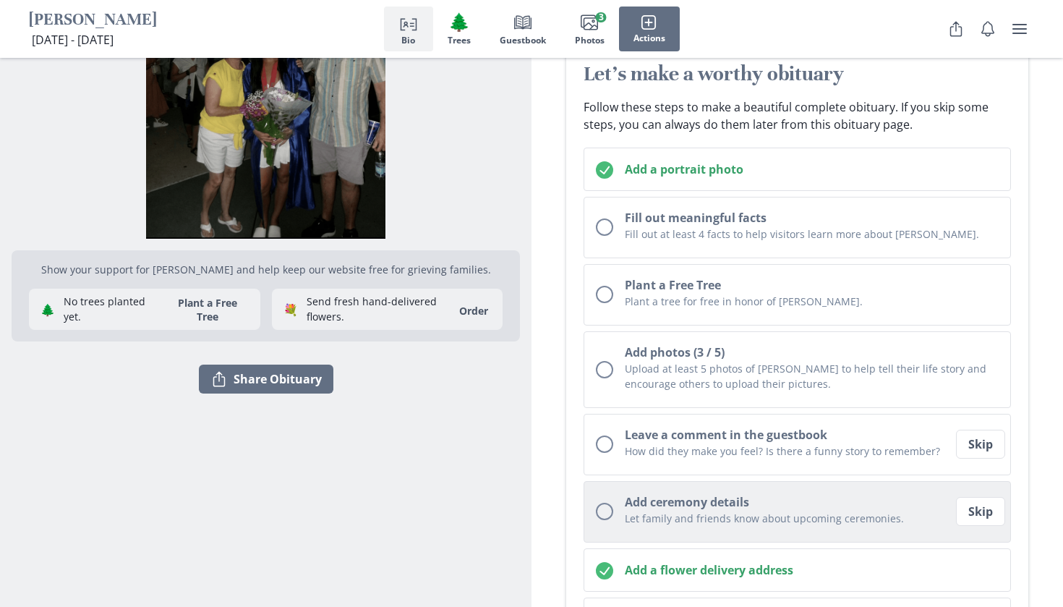
scroll to position [105, 0]
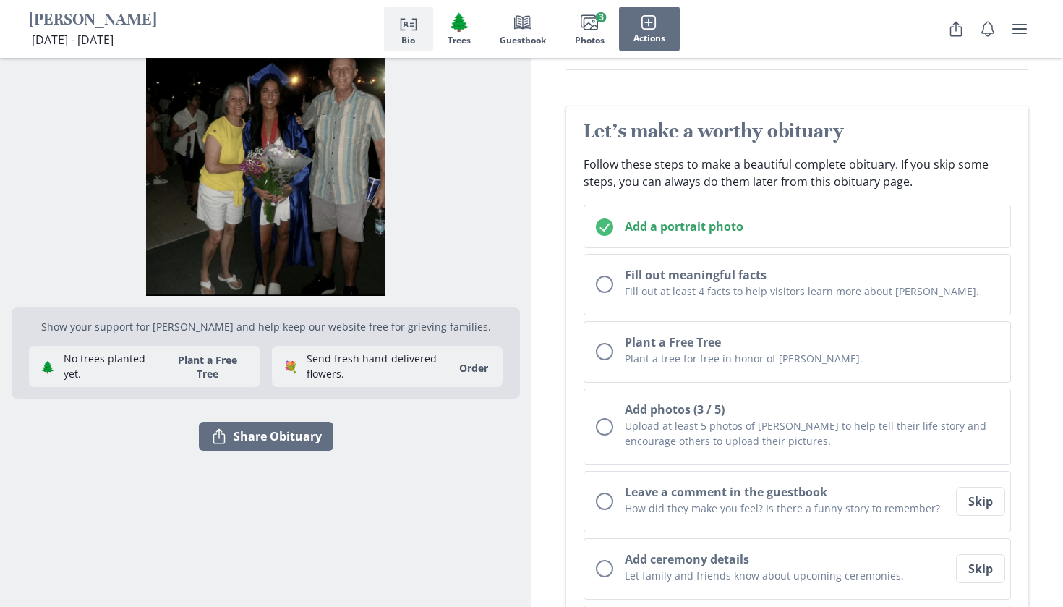
click at [281, 451] on div "Show your support for [PERSON_NAME] and help keep our website free for grieving…" at bounding box center [266, 227] width 509 height 549
click at [279, 446] on button "Share Share Obituary" at bounding box center [266, 436] width 135 height 29
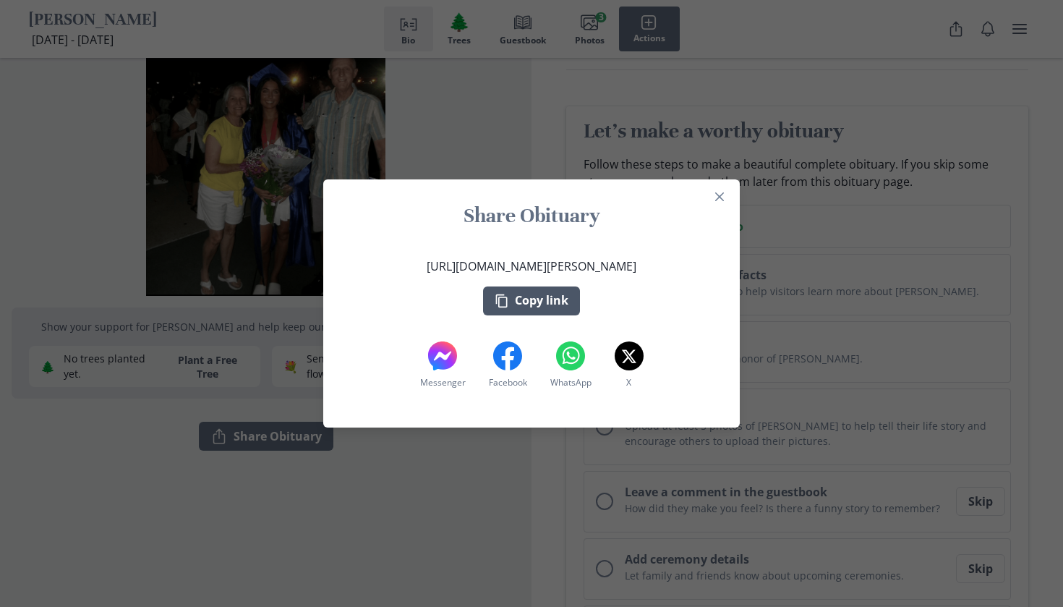
click at [517, 306] on button "Copy link" at bounding box center [531, 300] width 97 height 29
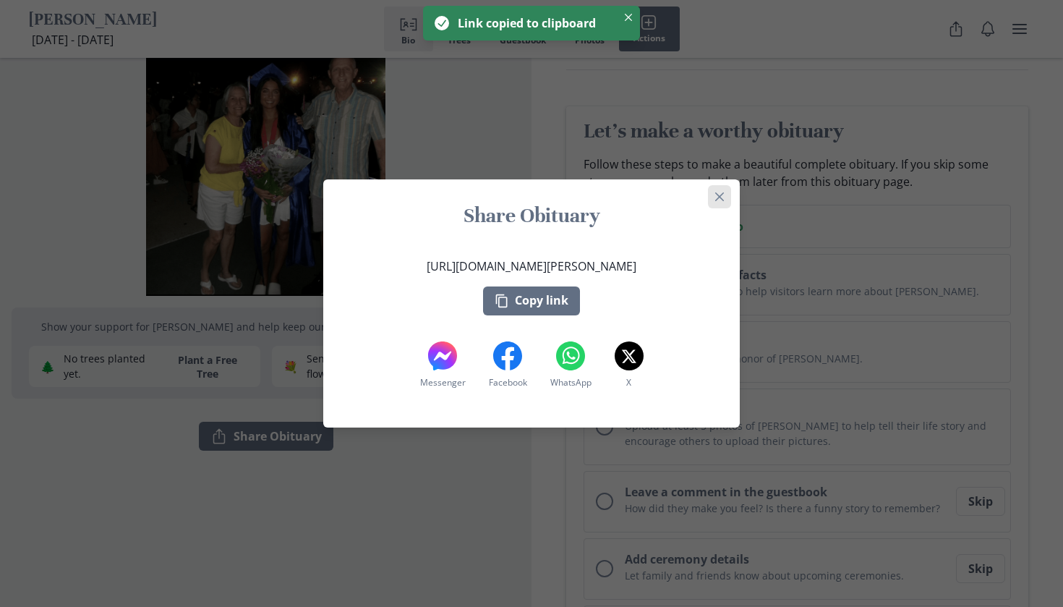
click at [723, 201] on button "Close" at bounding box center [719, 196] width 23 height 23
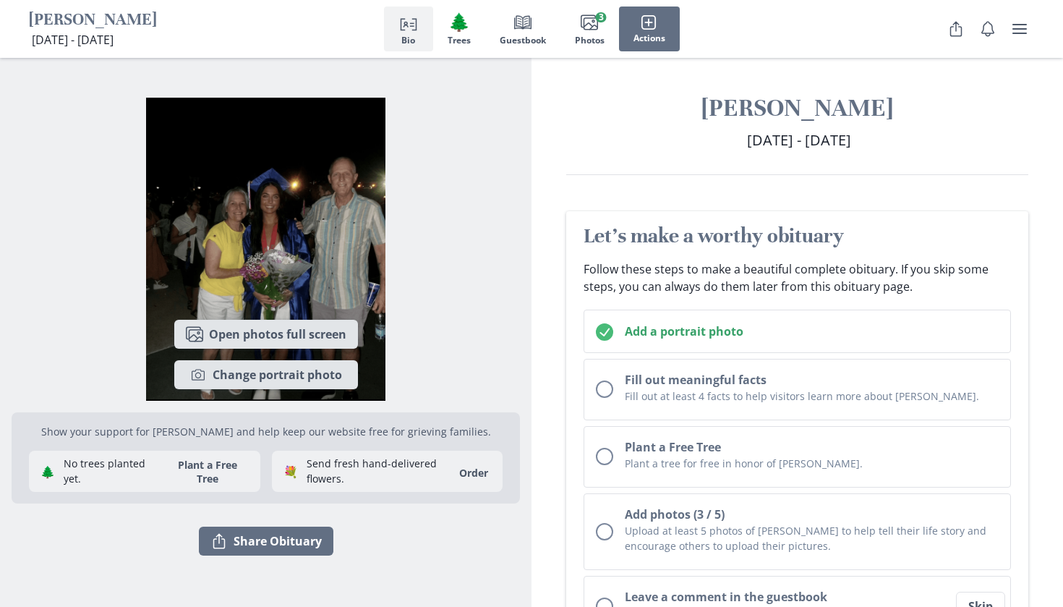
scroll to position [0, 0]
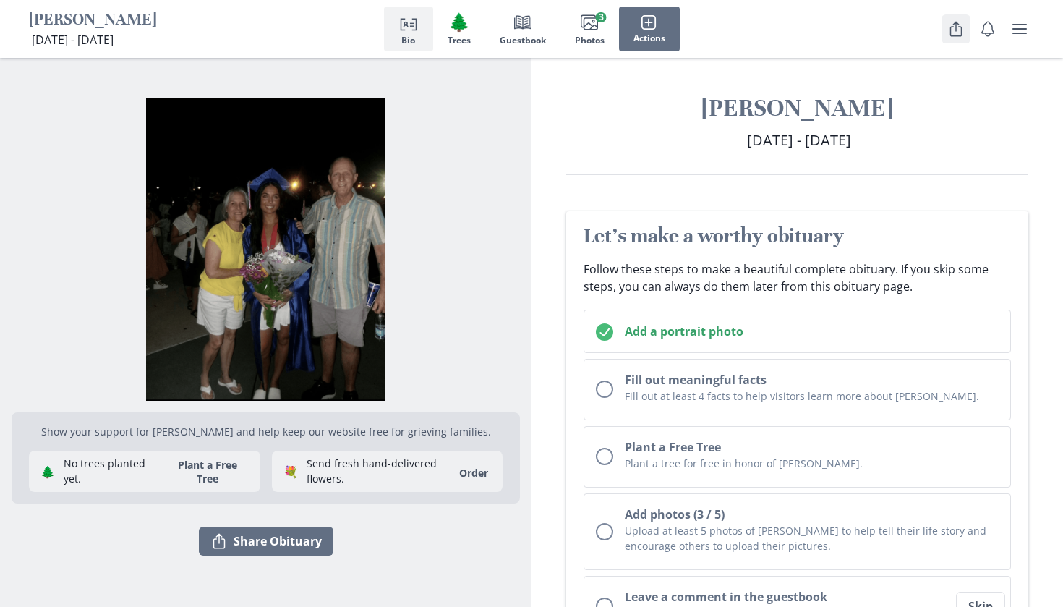
click at [950, 23] on icon "Share" at bounding box center [956, 28] width 17 height 17
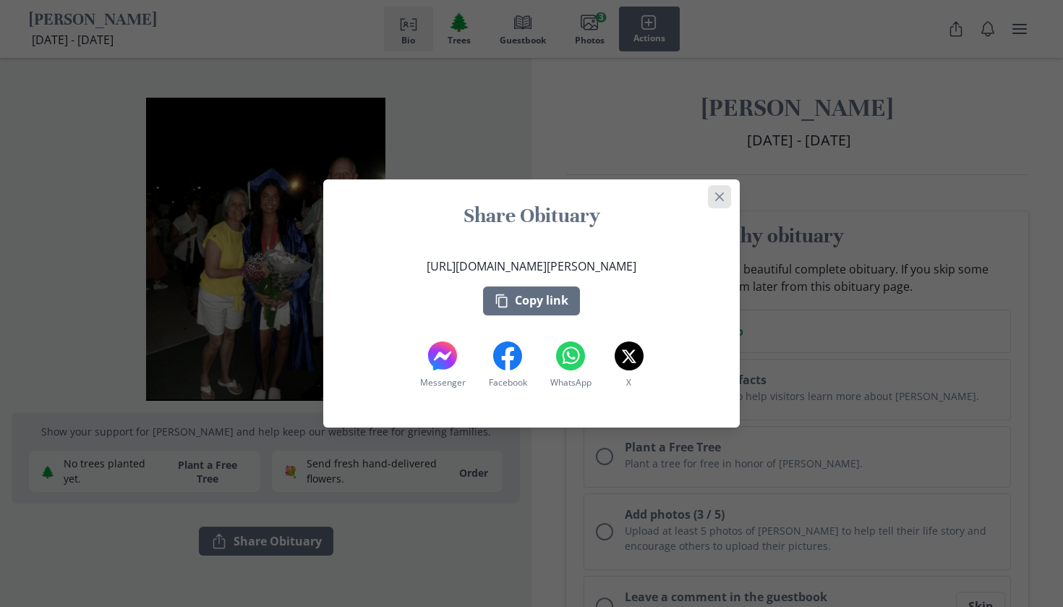
click at [721, 198] on icon "Close" at bounding box center [719, 196] width 9 height 9
